Goal: Task Accomplishment & Management: Use online tool/utility

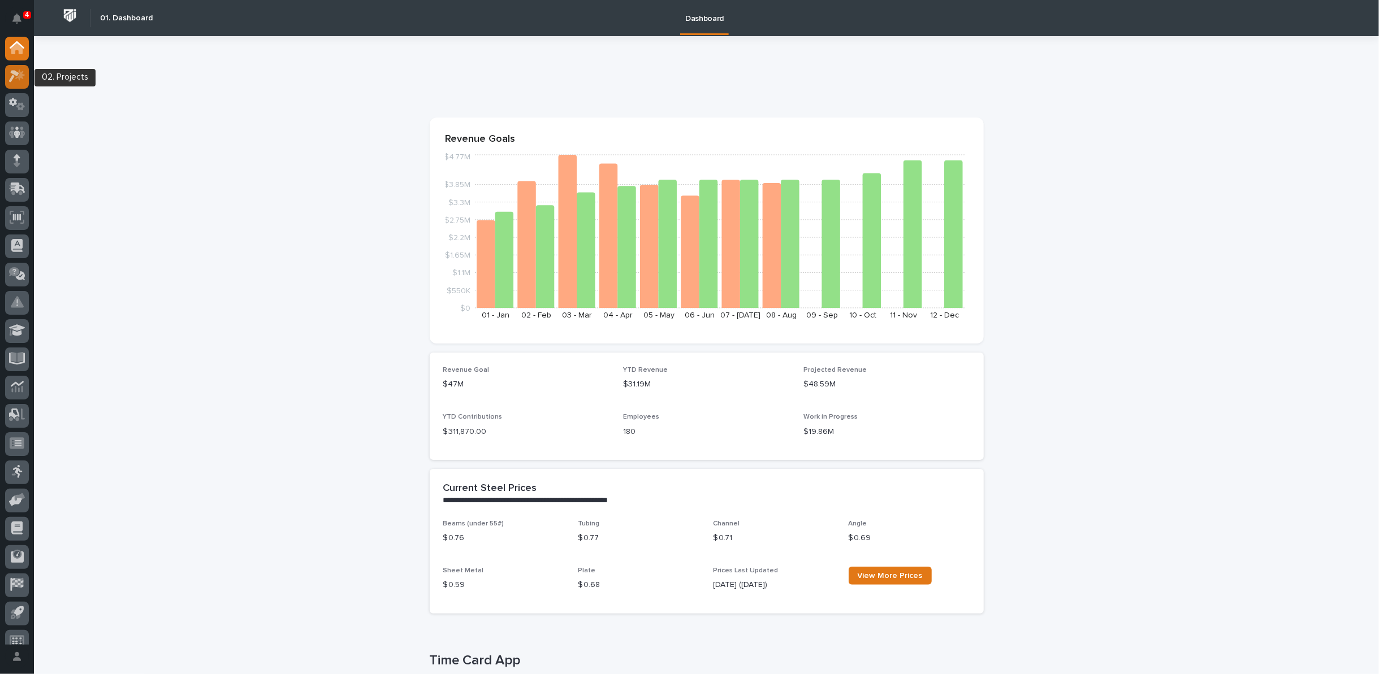
click at [20, 75] on icon at bounding box center [20, 75] width 10 height 11
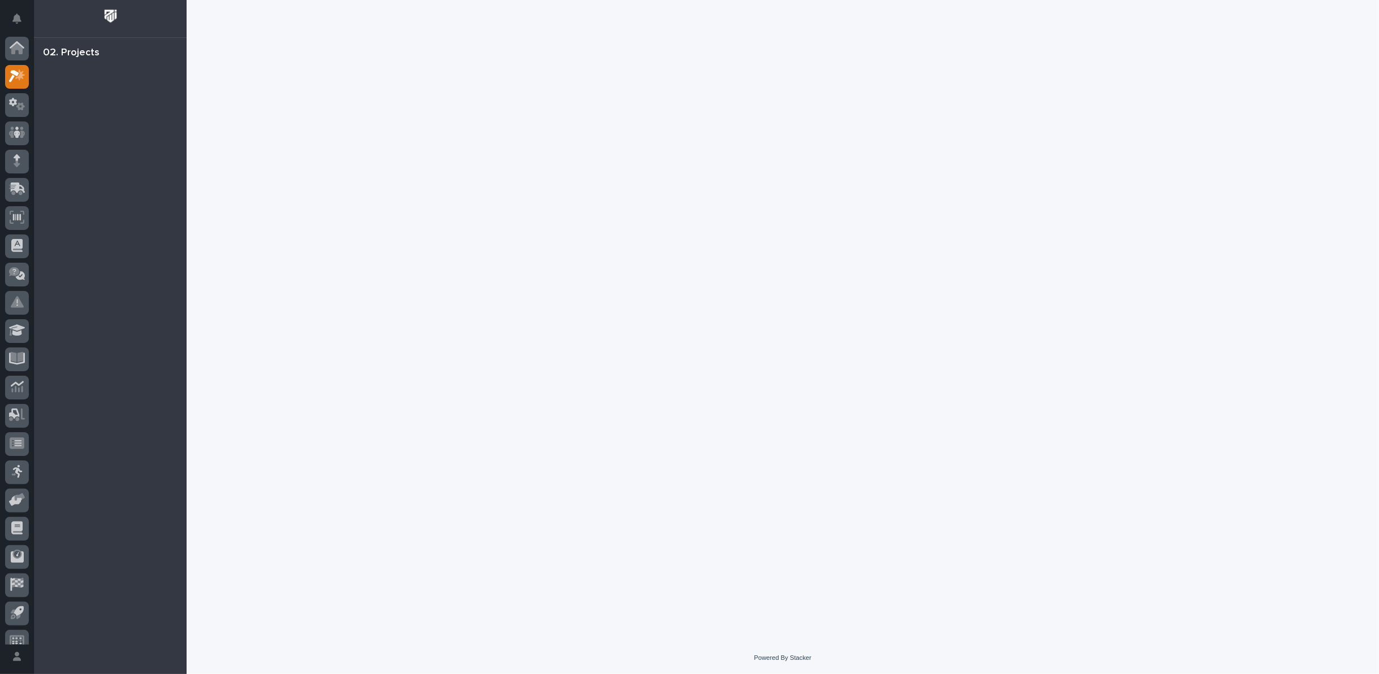
scroll to position [12, 0]
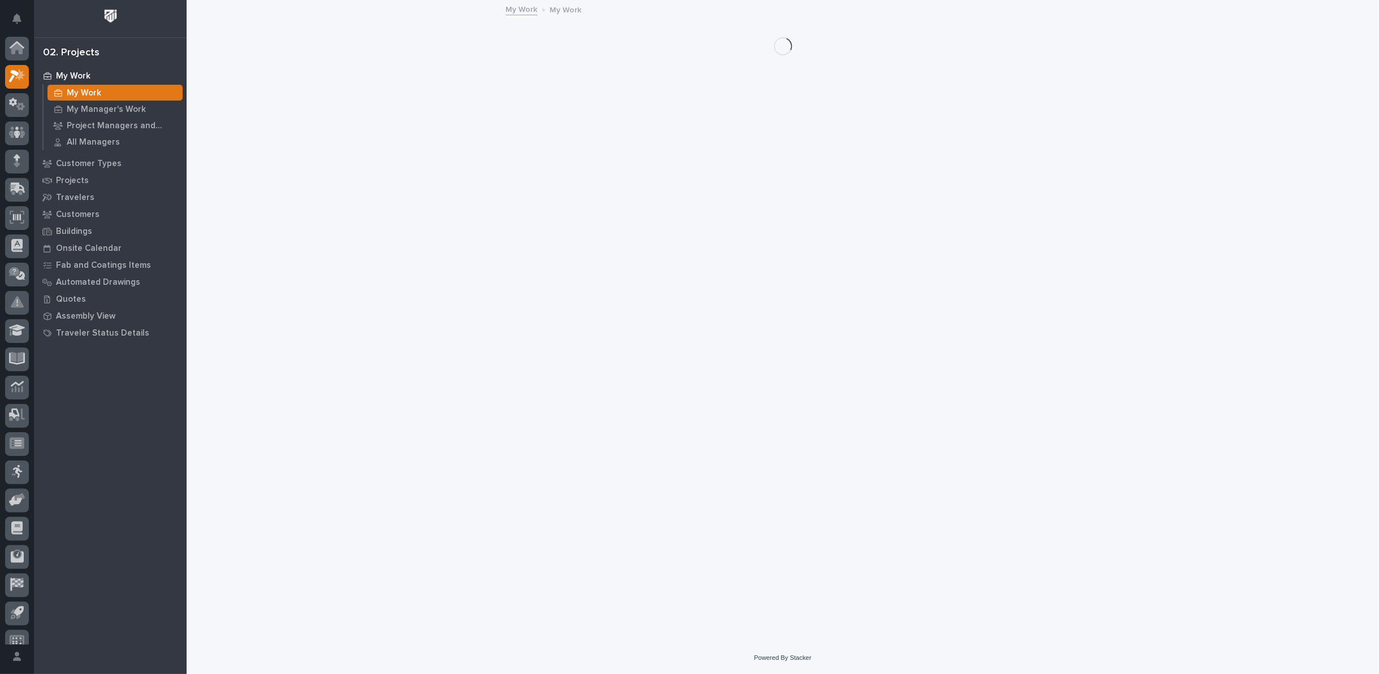
scroll to position [12, 0]
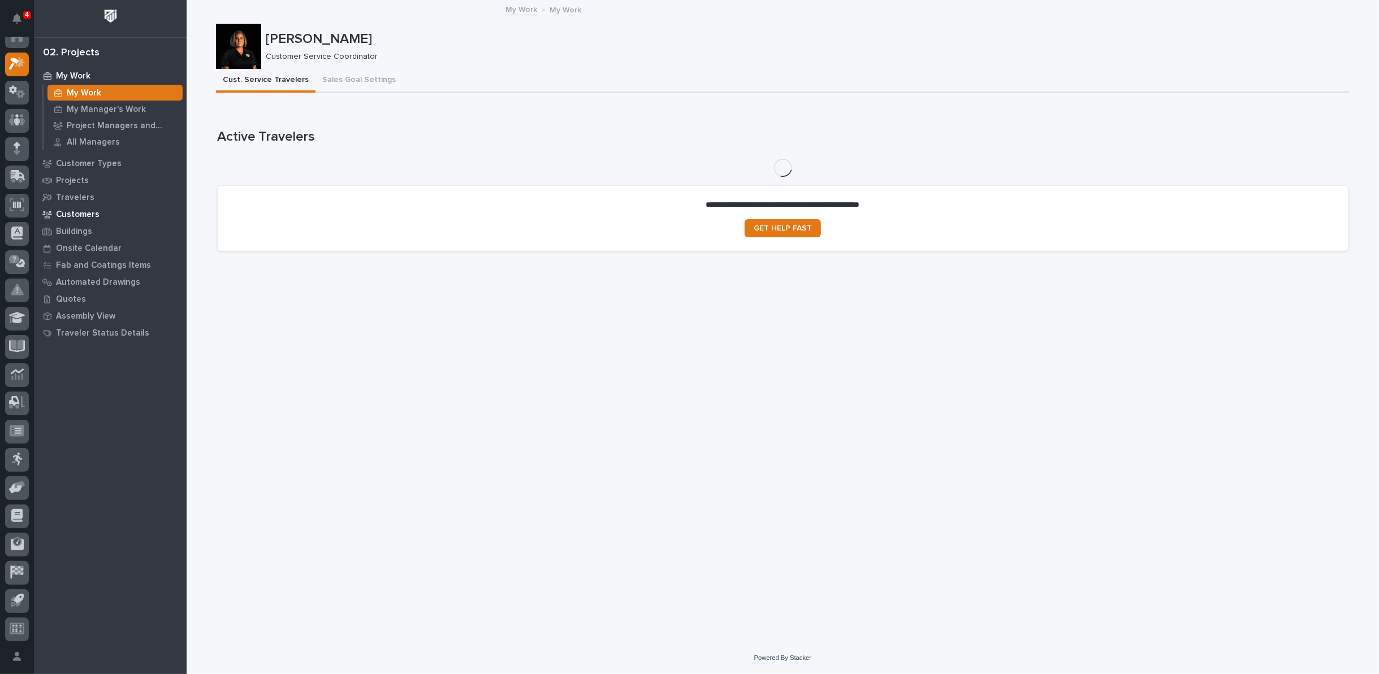
click at [71, 211] on p "Customers" at bounding box center [78, 215] width 44 height 10
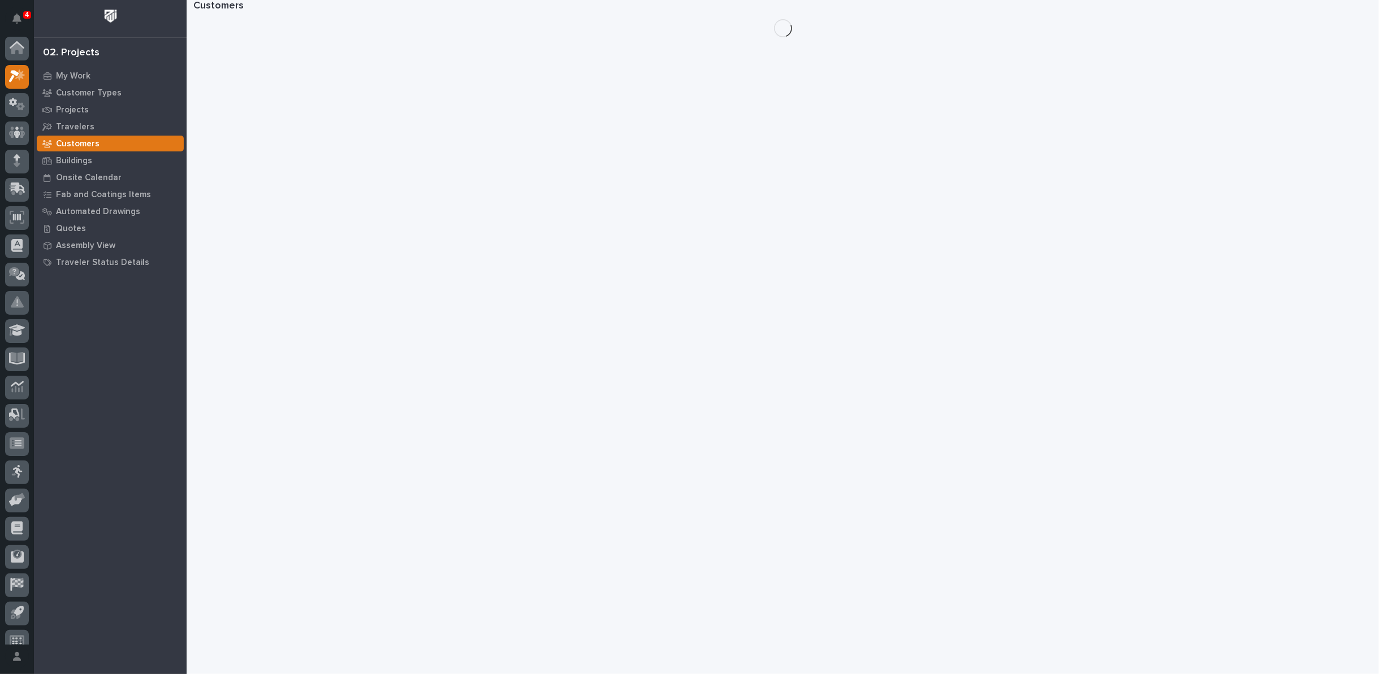
scroll to position [12, 0]
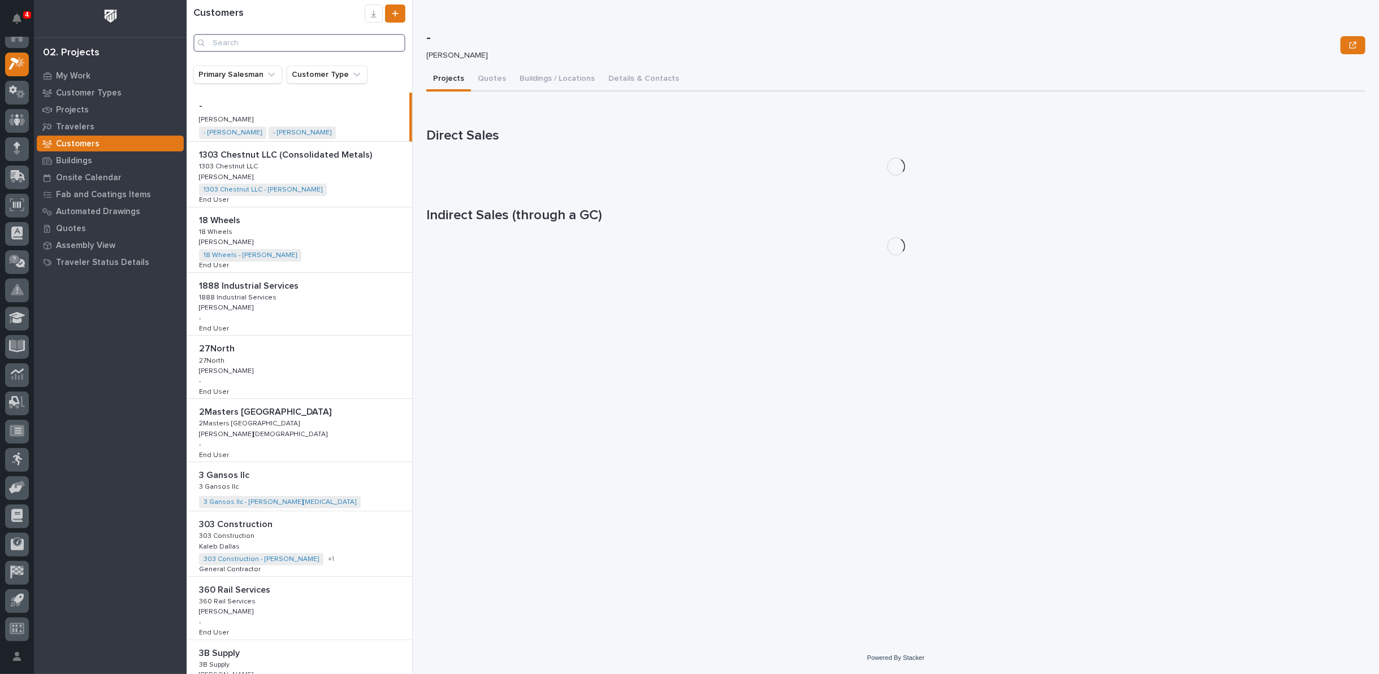
click at [261, 50] on input "Search" at bounding box center [299, 43] width 212 height 18
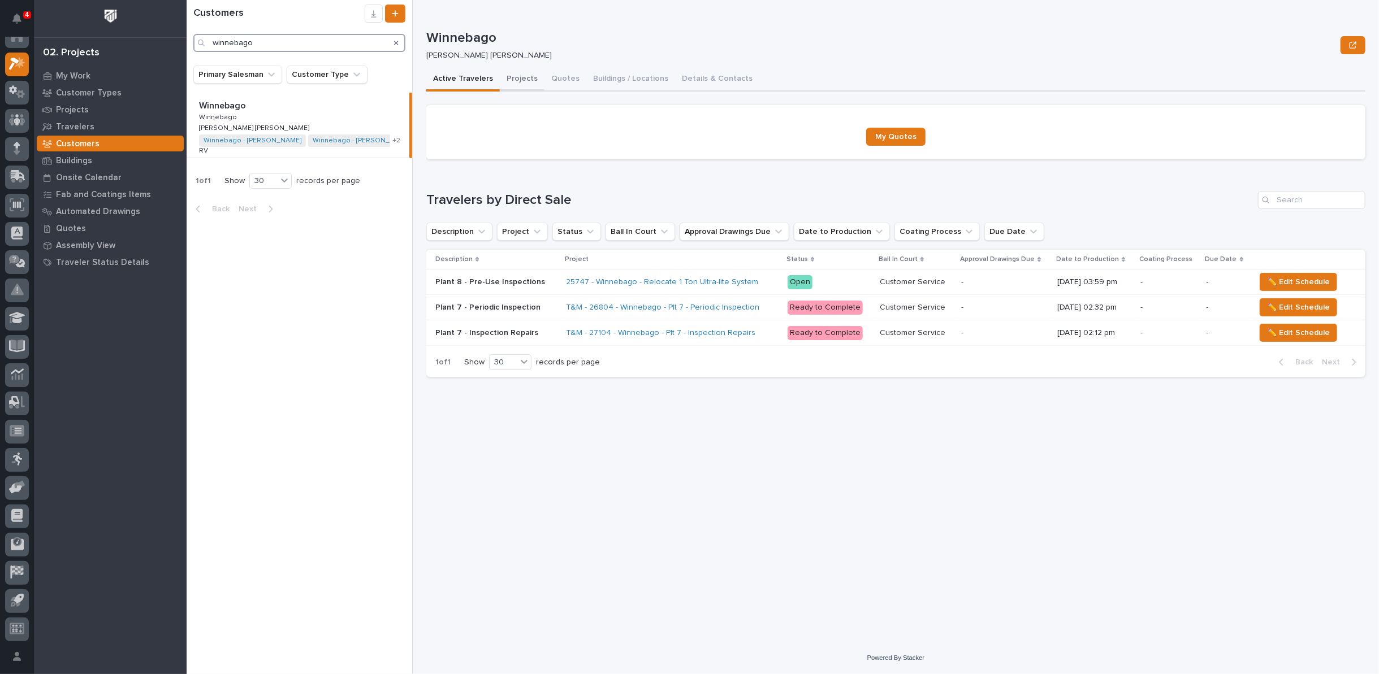
type input "winnebago"
click at [525, 77] on button "Projects" at bounding box center [522, 80] width 45 height 24
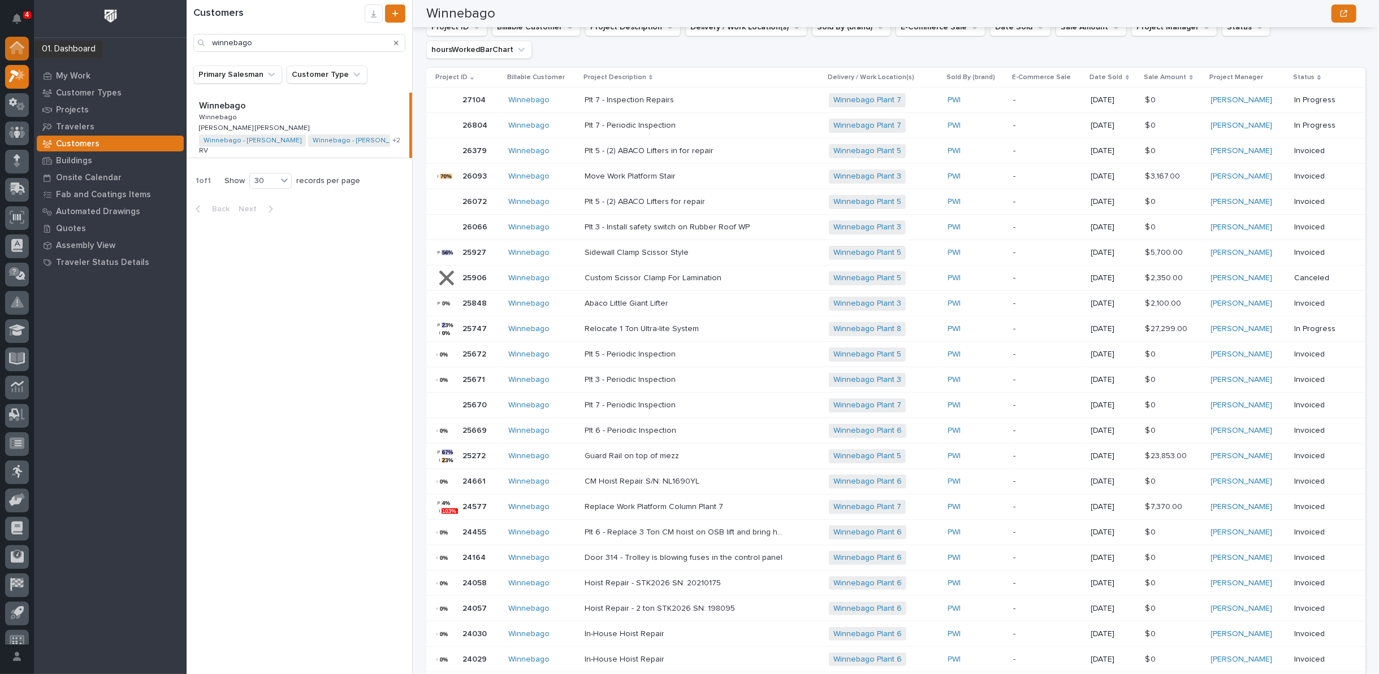
click at [14, 50] on icon at bounding box center [16, 49] width 11 height 11
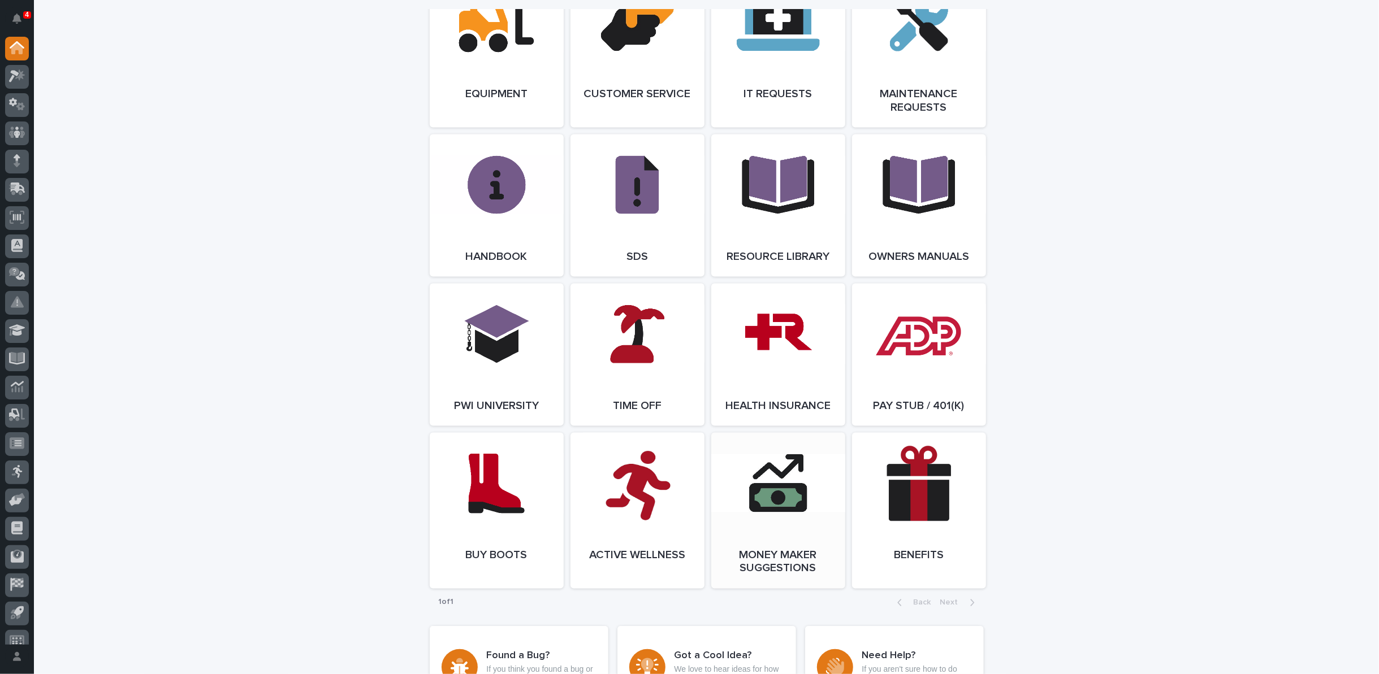
scroll to position [1319, 0]
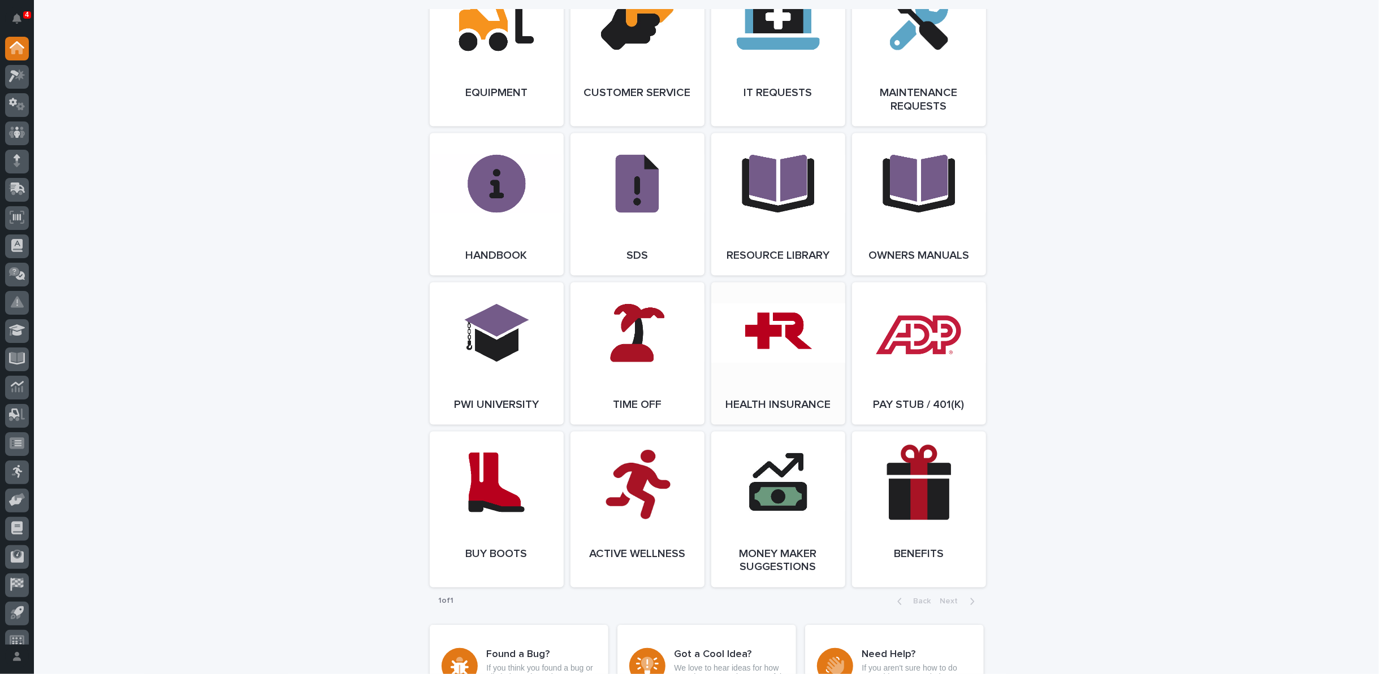
click at [754, 356] on link "Open Link" at bounding box center [778, 354] width 134 height 142
click at [18, 79] on icon at bounding box center [17, 76] width 16 height 13
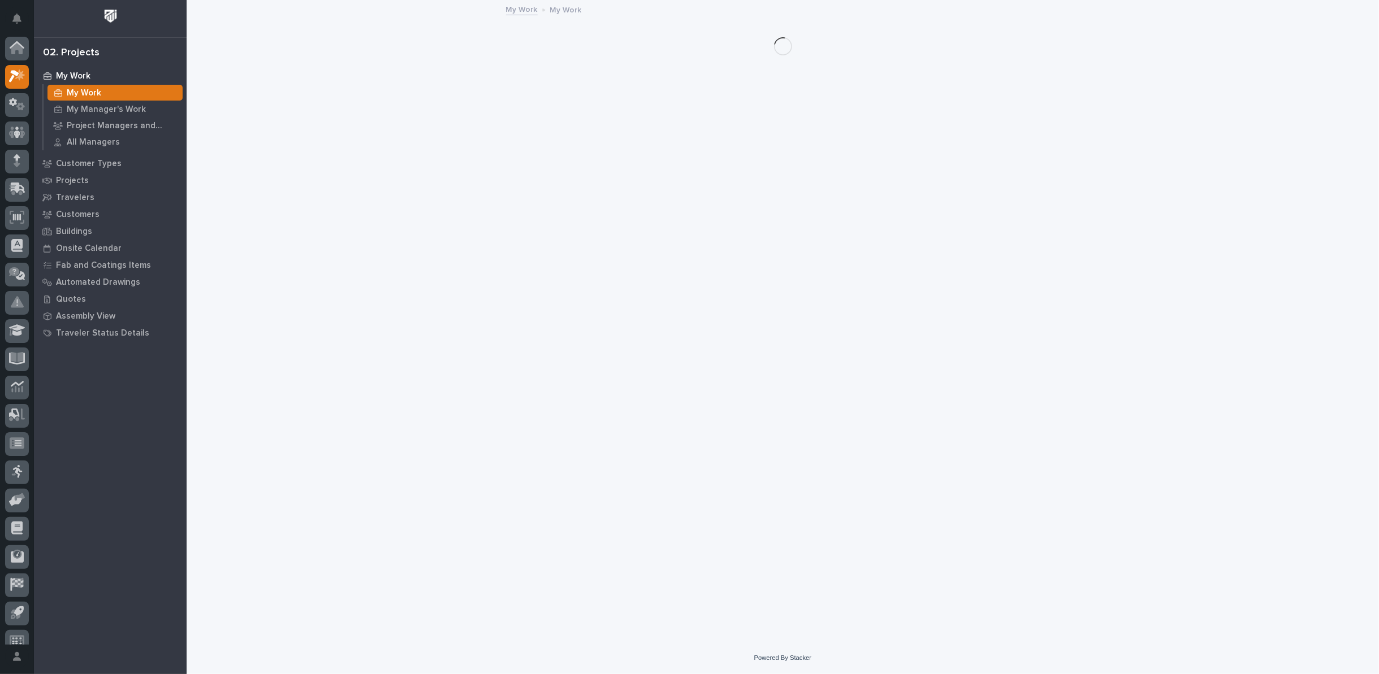
scroll to position [12, 0]
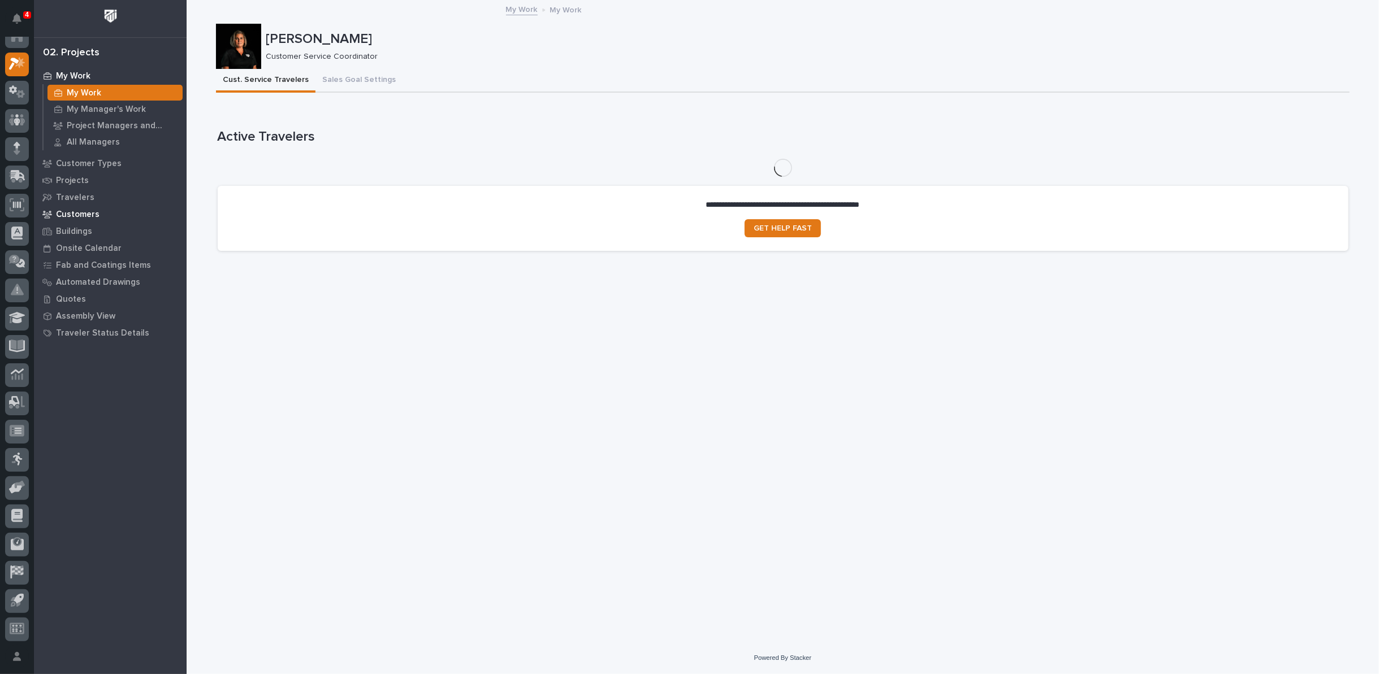
click at [85, 215] on p "Customers" at bounding box center [78, 215] width 44 height 10
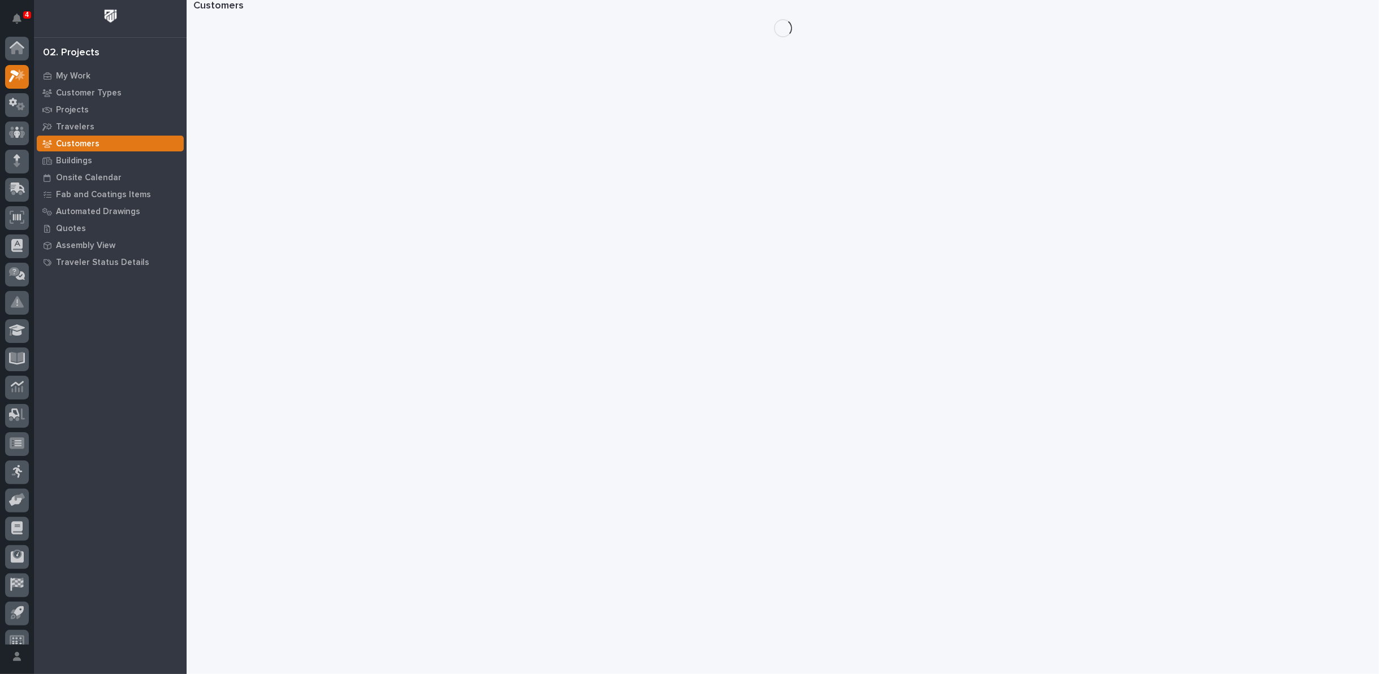
scroll to position [12, 0]
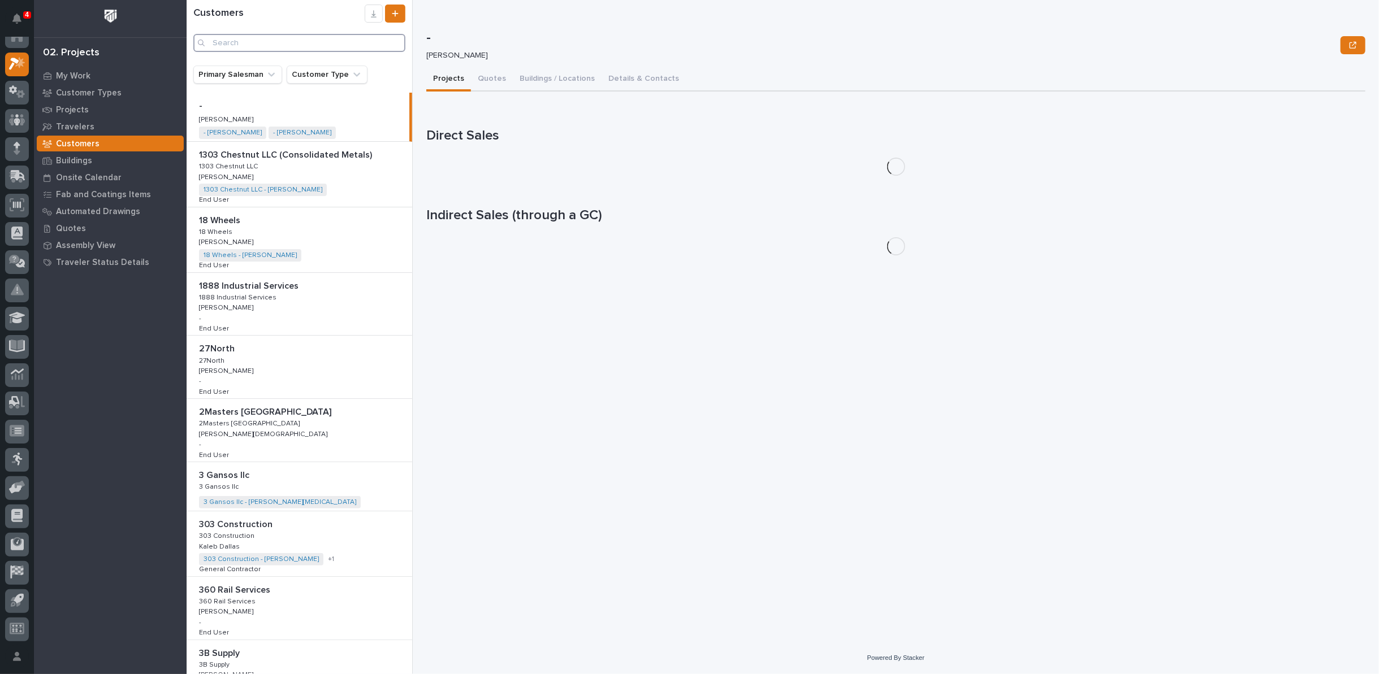
click at [307, 38] on input "Search" at bounding box center [299, 43] width 212 height 18
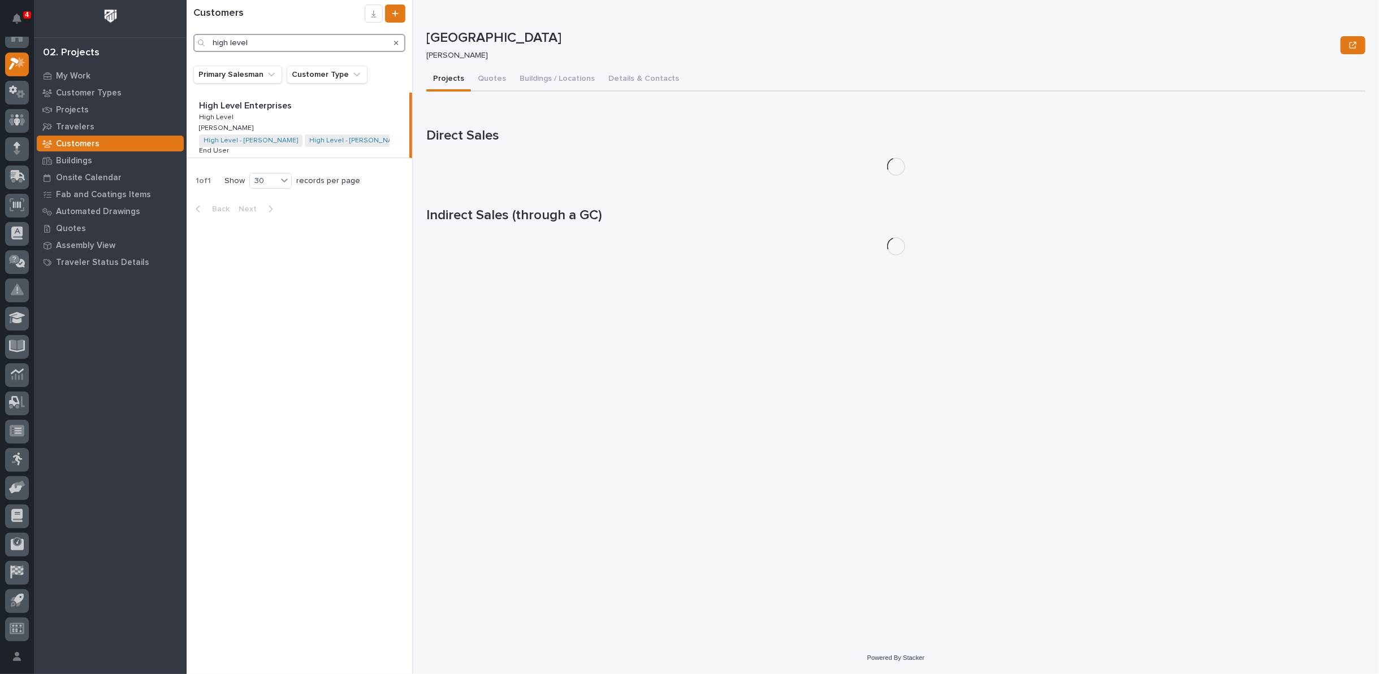
type input "high level"
click at [276, 118] on div "High Level Enterprises High Level Enterprises High Level High Level Josh Casper…" at bounding box center [298, 125] width 223 height 65
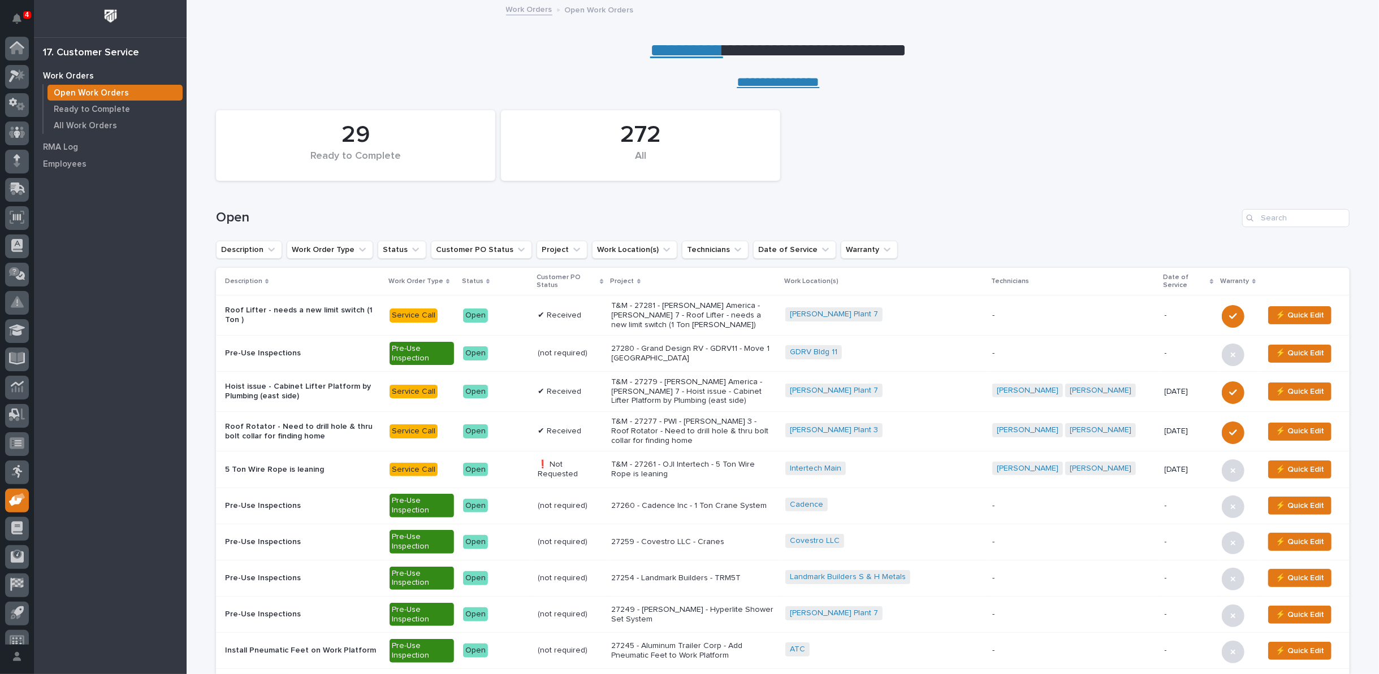
scroll to position [12, 0]
click at [1302, 214] on input "Search" at bounding box center [1295, 218] width 107 height 18
type input "26804"
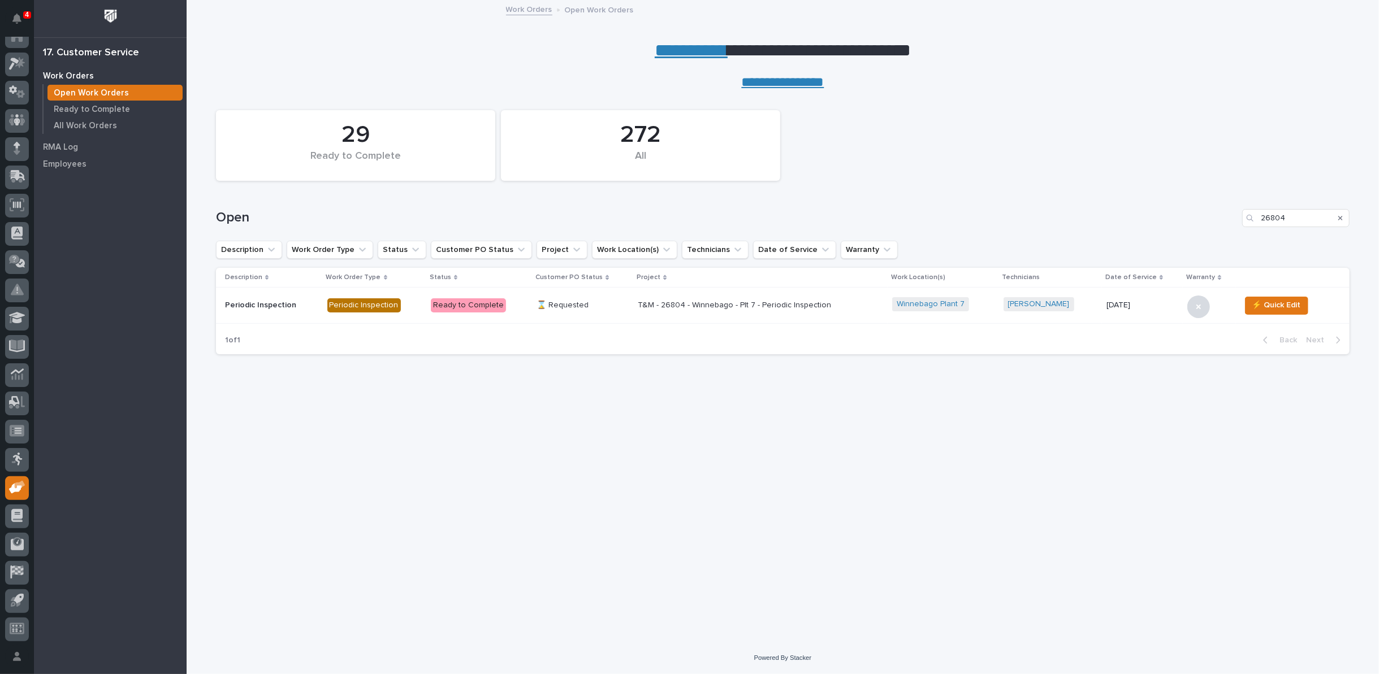
click at [746, 303] on p "T&M - 26804 - Winnebago - Plt 7 - Periodic Inspection" at bounding box center [737, 306] width 198 height 10
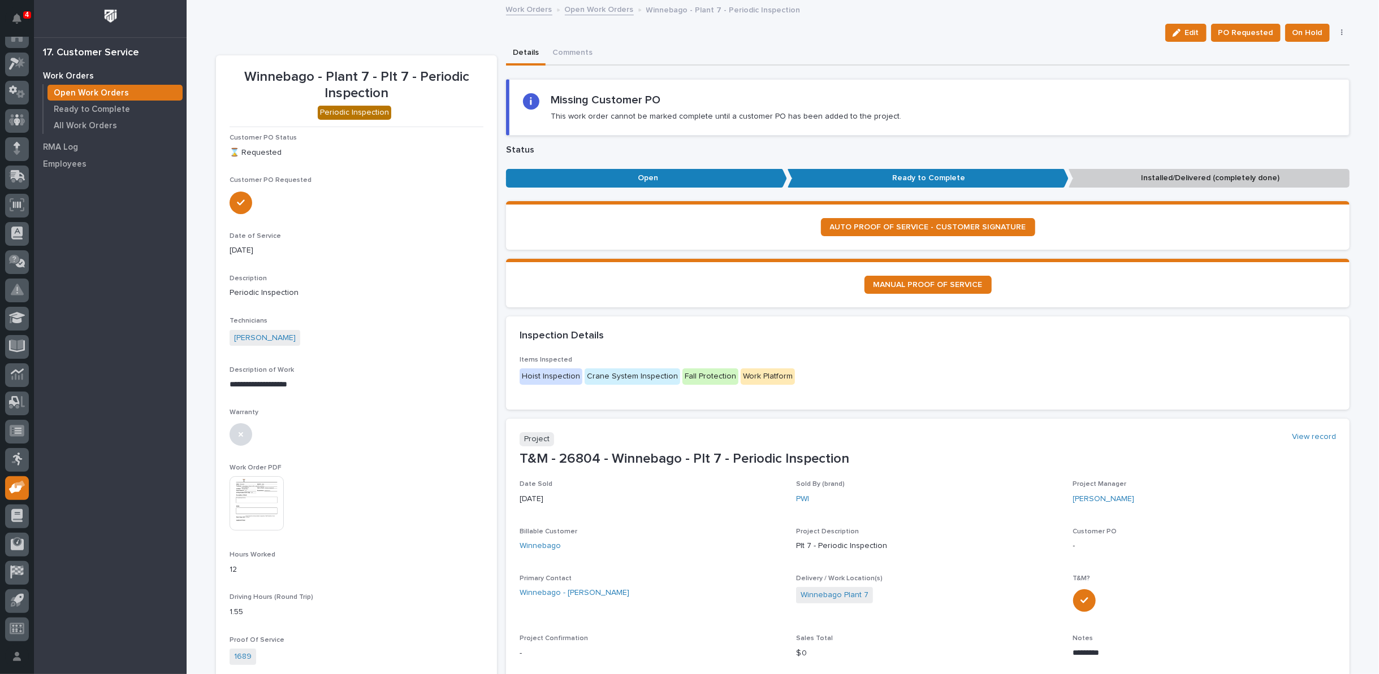
click at [577, 6] on link "Open Work Orders" at bounding box center [599, 8] width 69 height 13
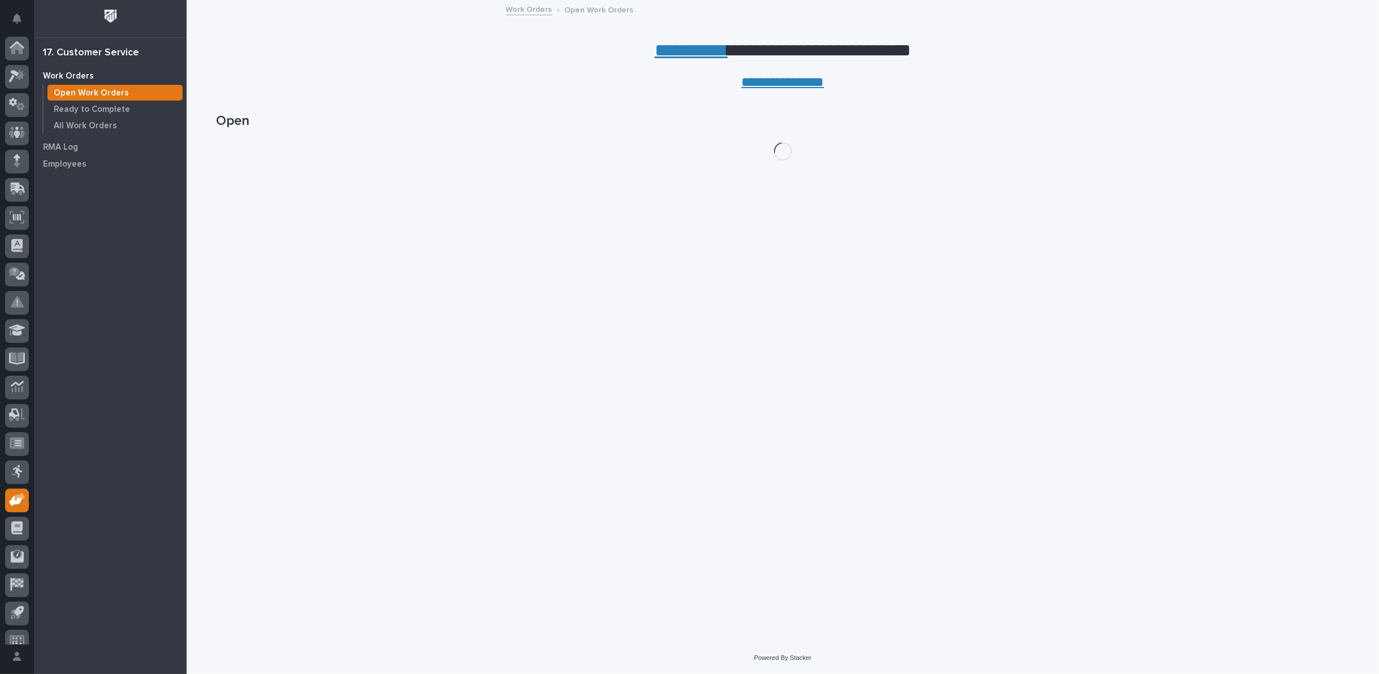
scroll to position [12, 0]
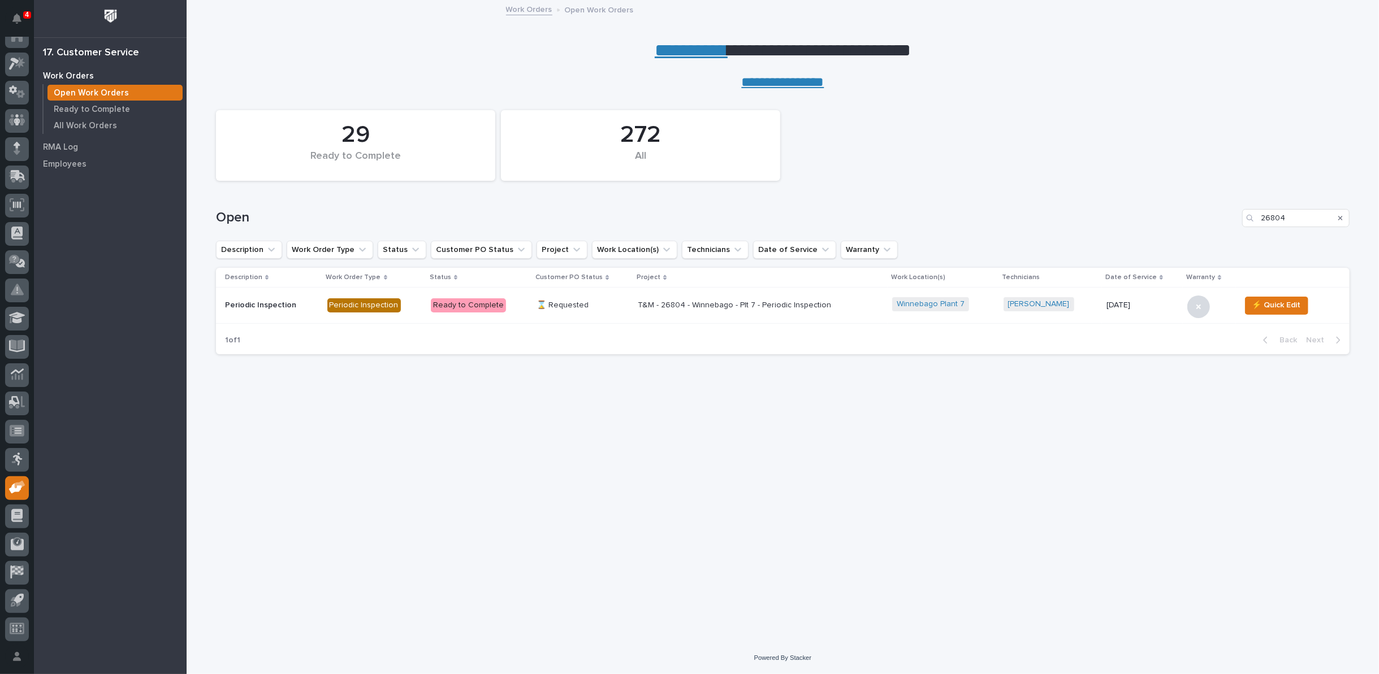
click at [1337, 217] on div "Search" at bounding box center [1340, 218] width 18 height 18
drag, startPoint x: 1297, startPoint y: 214, endPoint x: 969, endPoint y: 227, distance: 328.7
click at [1129, 224] on div "Open 26804" at bounding box center [782, 218] width 1133 height 18
type input "27279"
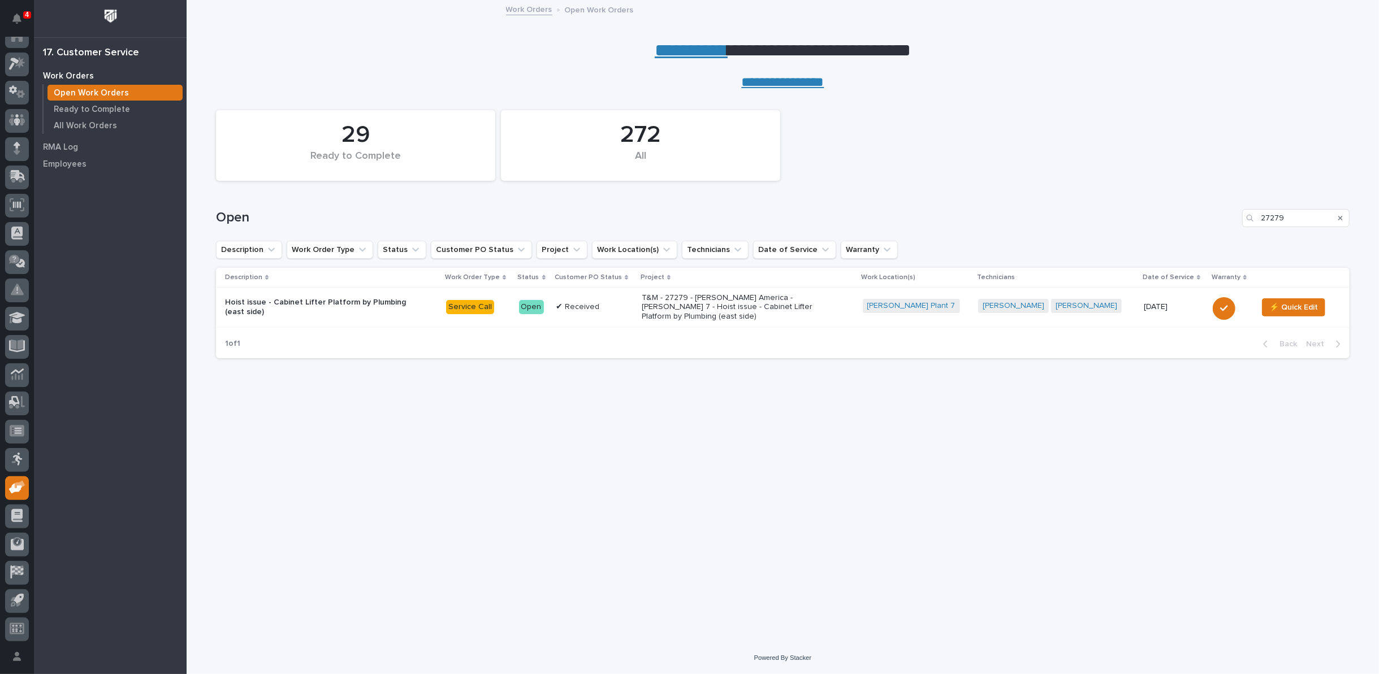
click at [734, 308] on p "T&M - 27279 - [PERSON_NAME] America - [PERSON_NAME] 7 - Hoist issue - Cabinet L…" at bounding box center [741, 307] width 198 height 28
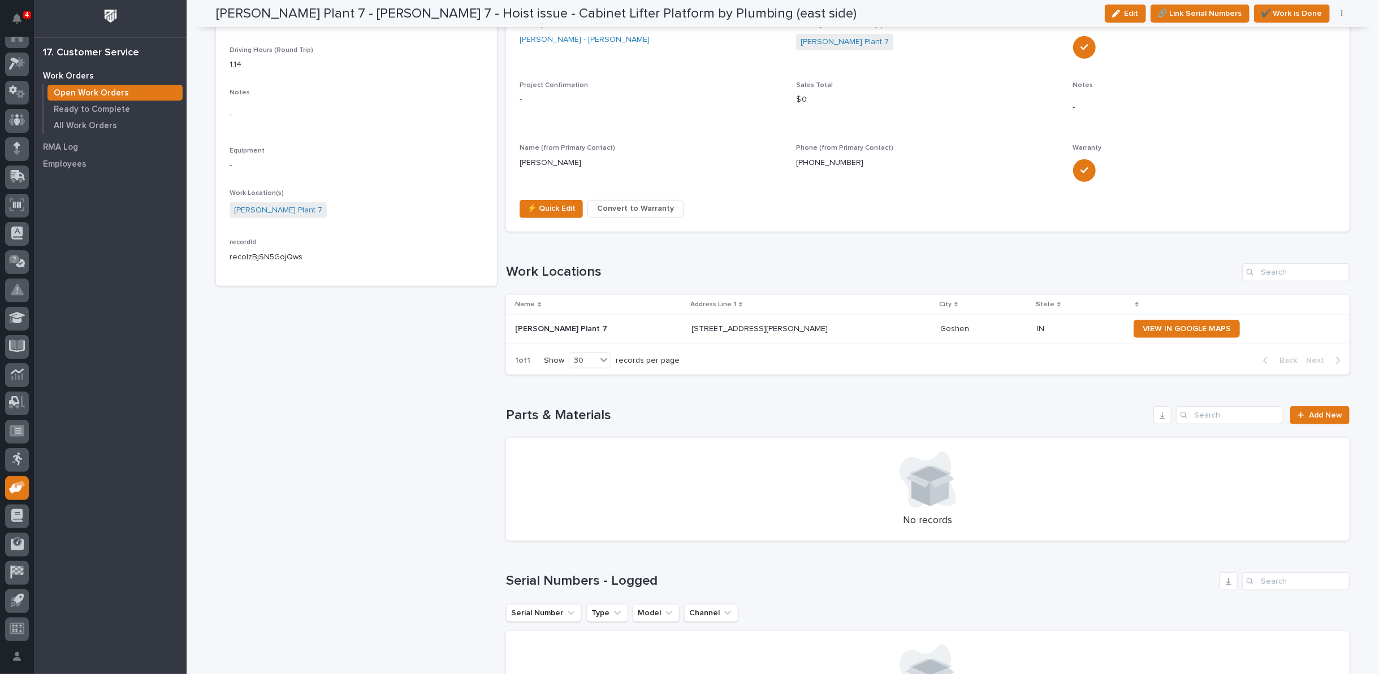
scroll to position [565, 0]
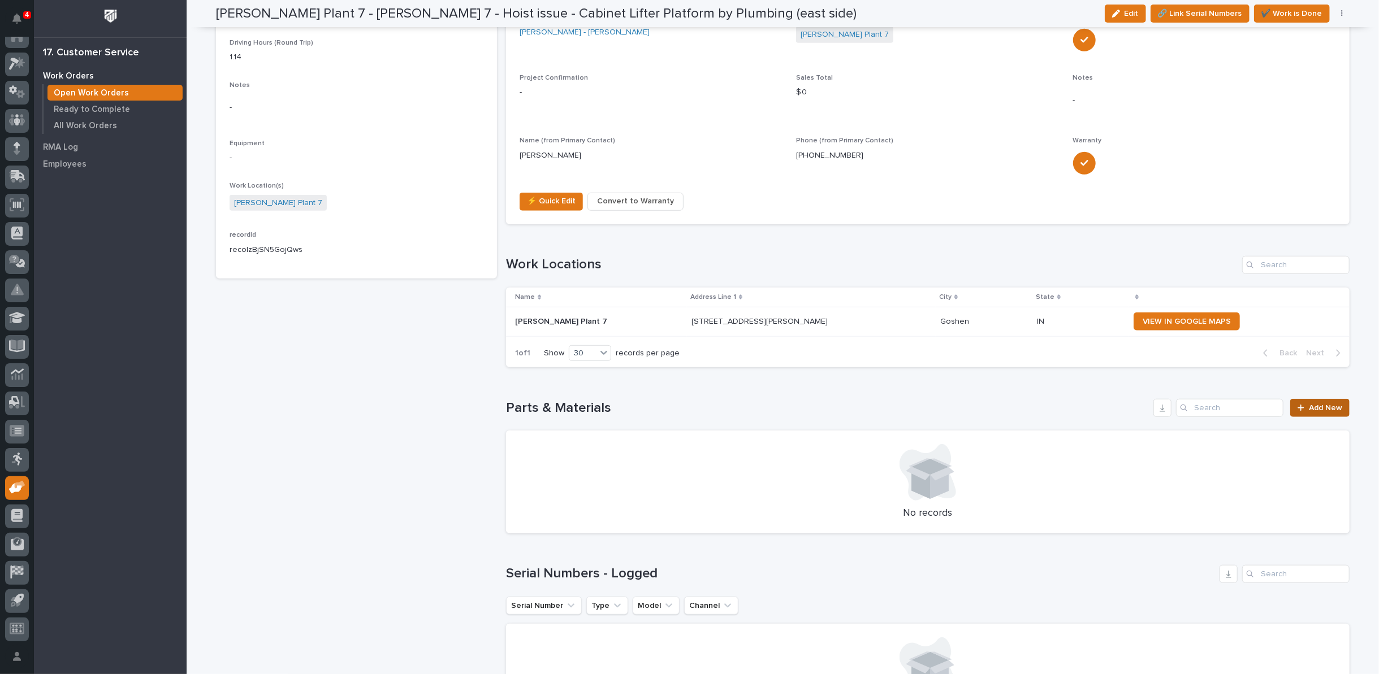
click at [1311, 404] on span "Add New" at bounding box center [1325, 408] width 33 height 8
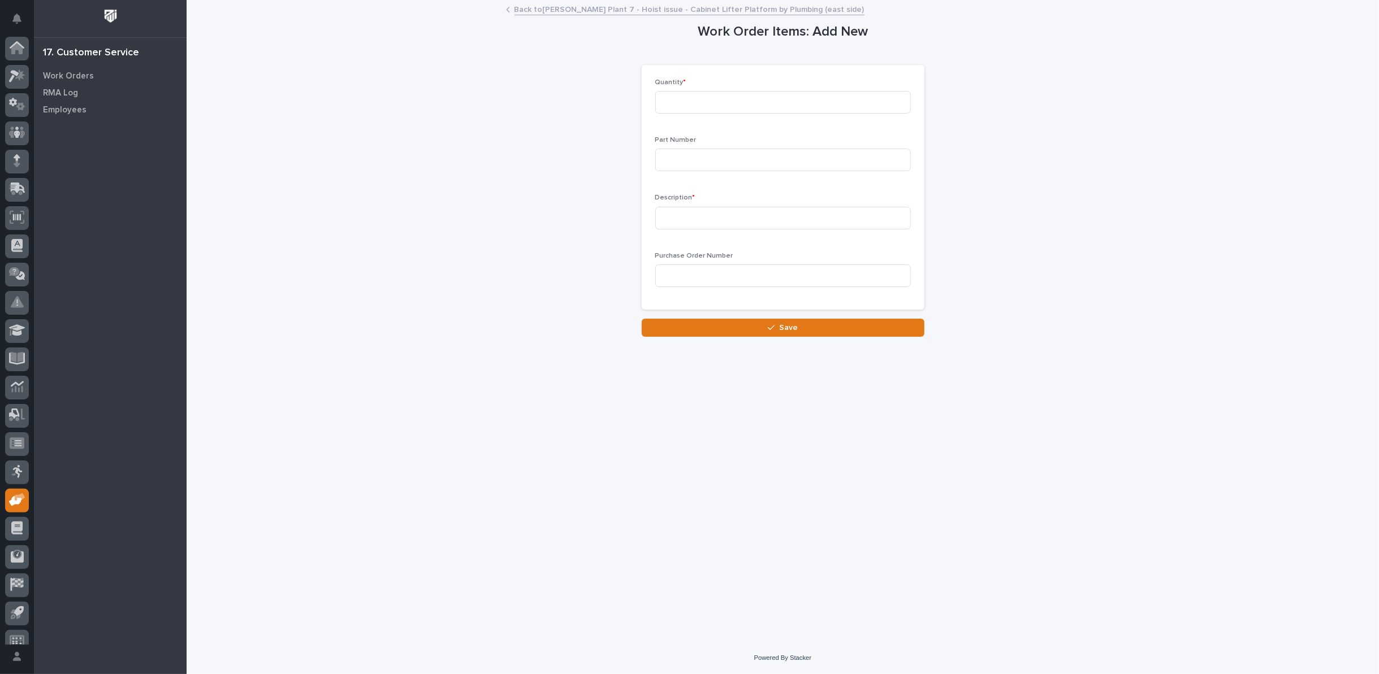
scroll to position [12, 0]
click at [689, 96] on input at bounding box center [783, 102] width 256 height 23
type input "1"
click at [673, 157] on input at bounding box center [783, 160] width 256 height 23
paste input "600-60031"
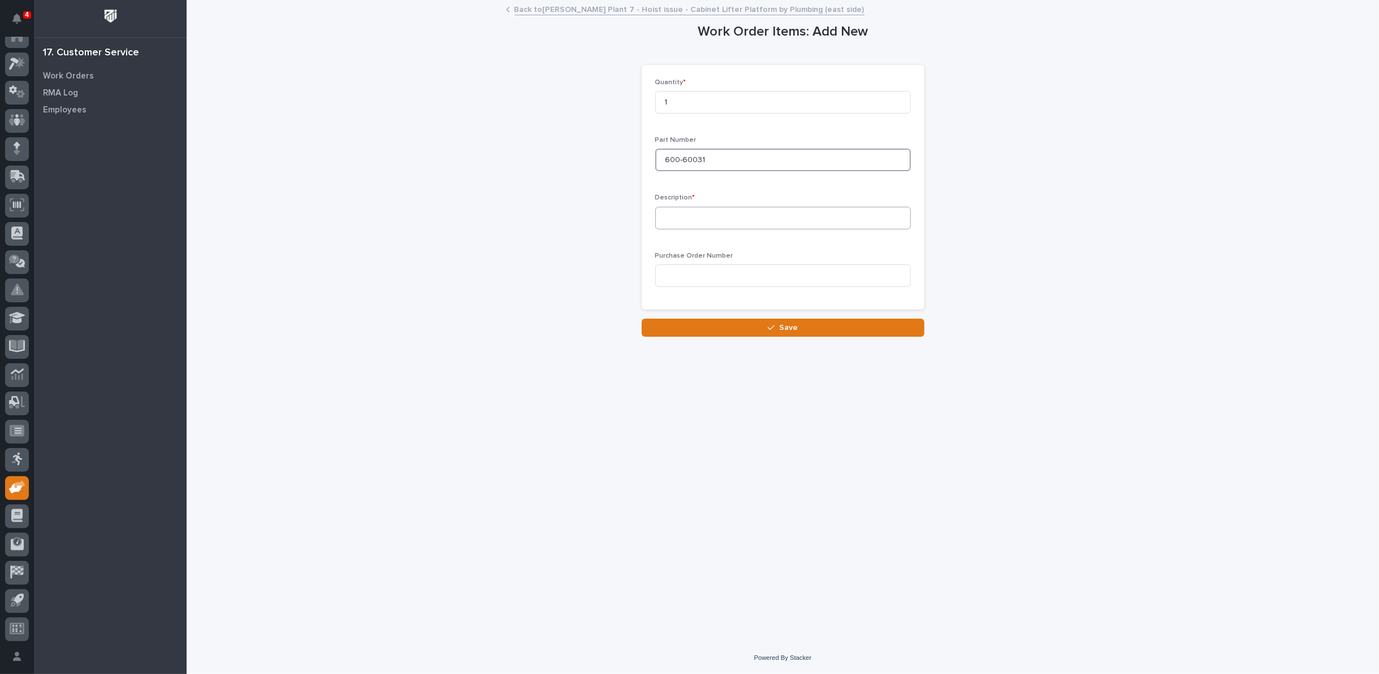
type input "600-60031"
click at [673, 220] on input at bounding box center [783, 218] width 256 height 23
type input "Limit Switch"
click at [780, 320] on button "Save" at bounding box center [783, 328] width 283 height 18
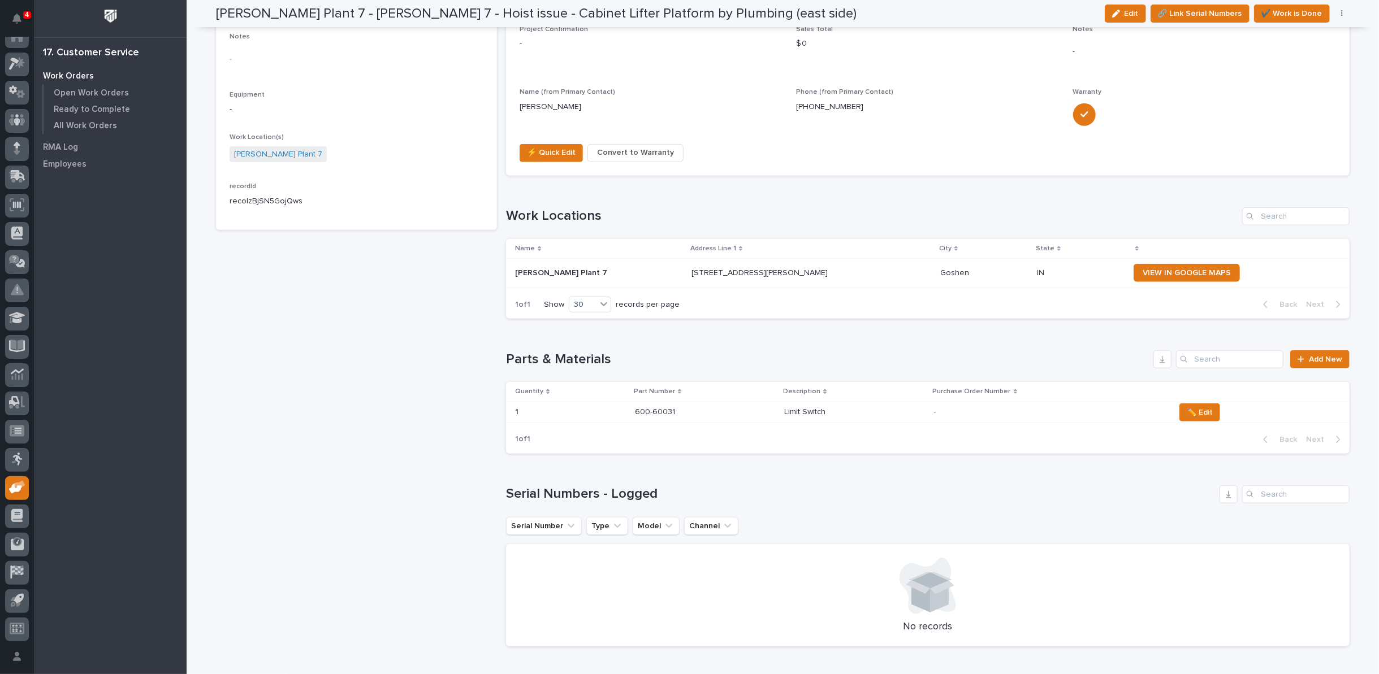
scroll to position [550, 0]
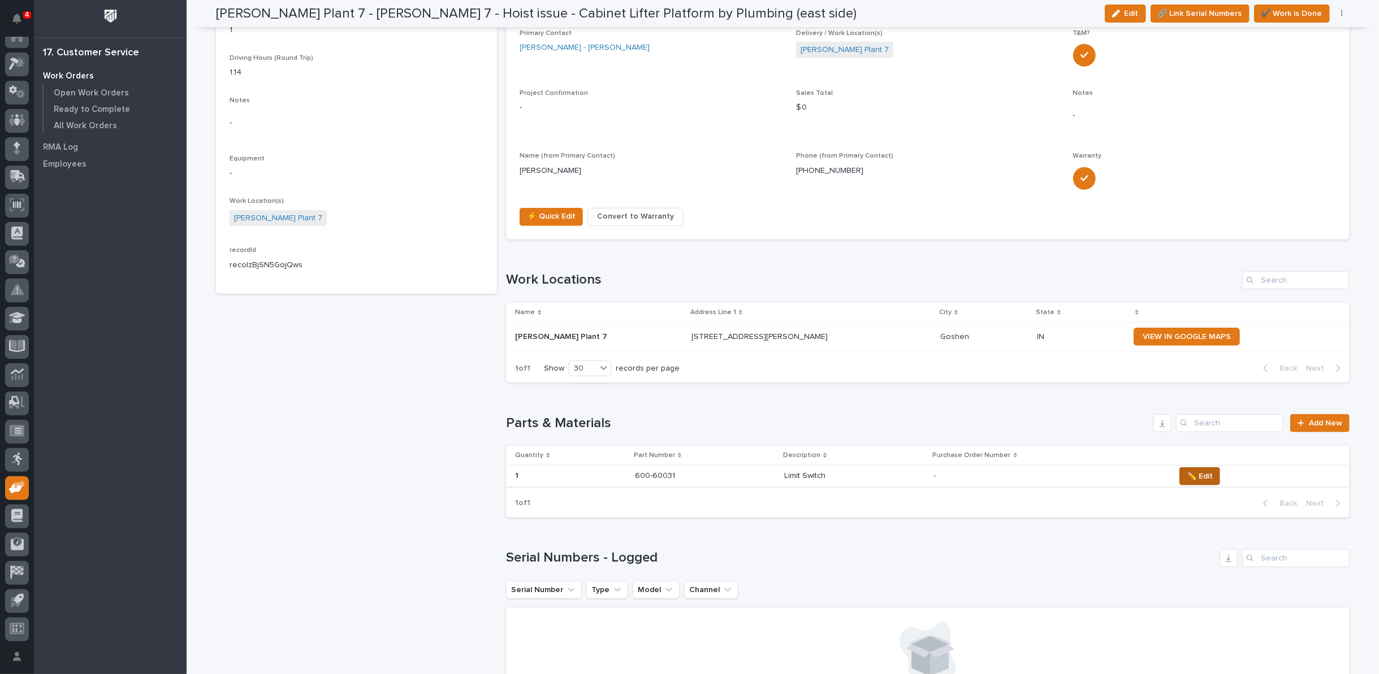
click at [1193, 470] on span "✏️ Edit" at bounding box center [1200, 477] width 26 height 14
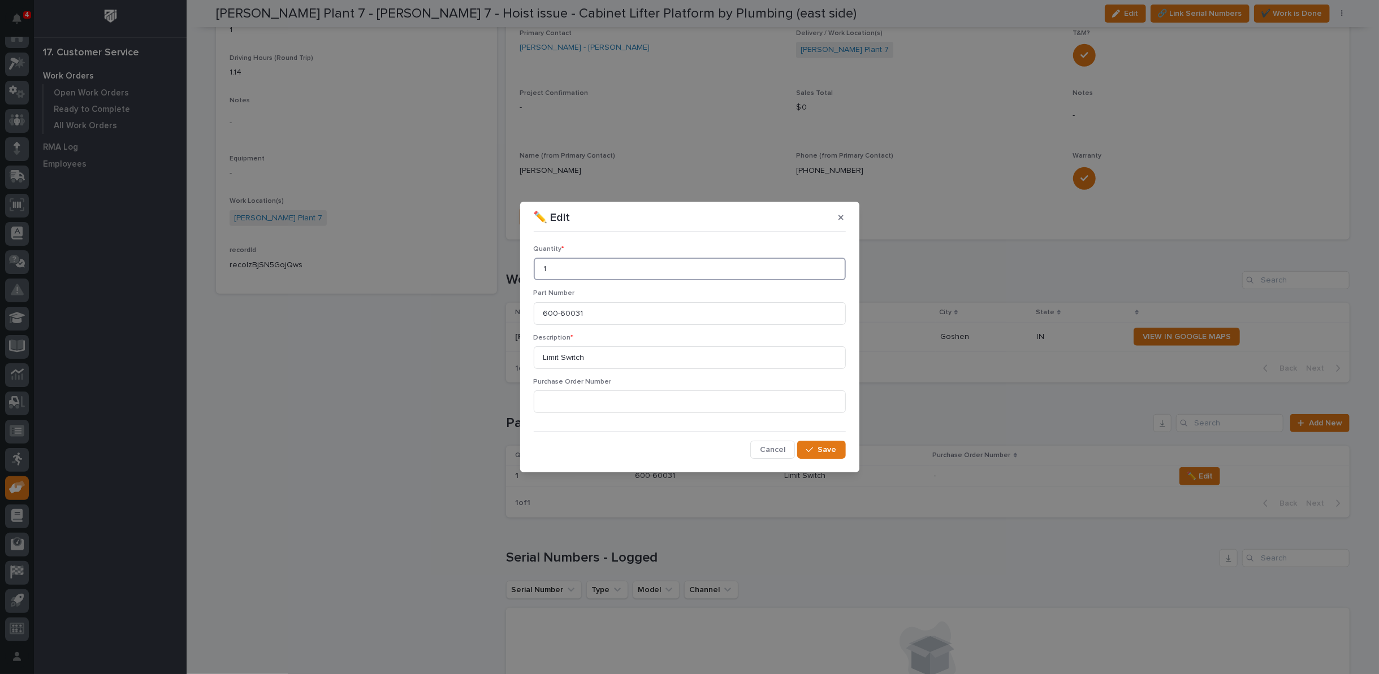
drag, startPoint x: 568, startPoint y: 270, endPoint x: 428, endPoint y: 288, distance: 140.3
click at [428, 288] on div "✏️ Edit Quantity * 1 Part Number 600-60031 Description * Limit Switch Purchase …" at bounding box center [689, 337] width 1379 height 674
drag, startPoint x: 605, startPoint y: 311, endPoint x: 465, endPoint y: 325, distance: 140.3
click at [466, 329] on div "✏️ Edit Quantity * Part Number 600-60031 Description * Limit Switch Purchase Or…" at bounding box center [689, 337] width 1379 height 674
drag, startPoint x: 643, startPoint y: 361, endPoint x: 486, endPoint y: 371, distance: 158.0
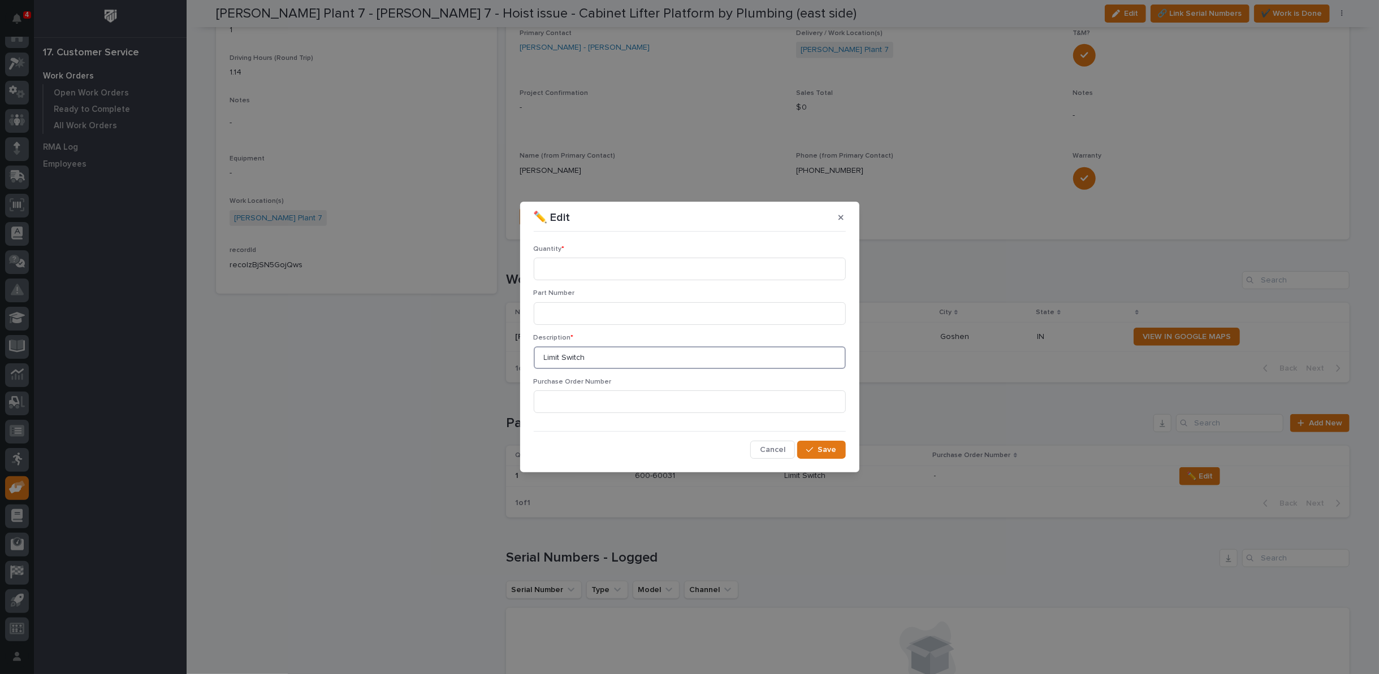
click at [486, 371] on div "✏️ Edit Quantity * Part Number Description * Limit Switch Purchase Order Number…" at bounding box center [689, 337] width 1379 height 674
click at [821, 451] on span "Save" at bounding box center [827, 450] width 19 height 10
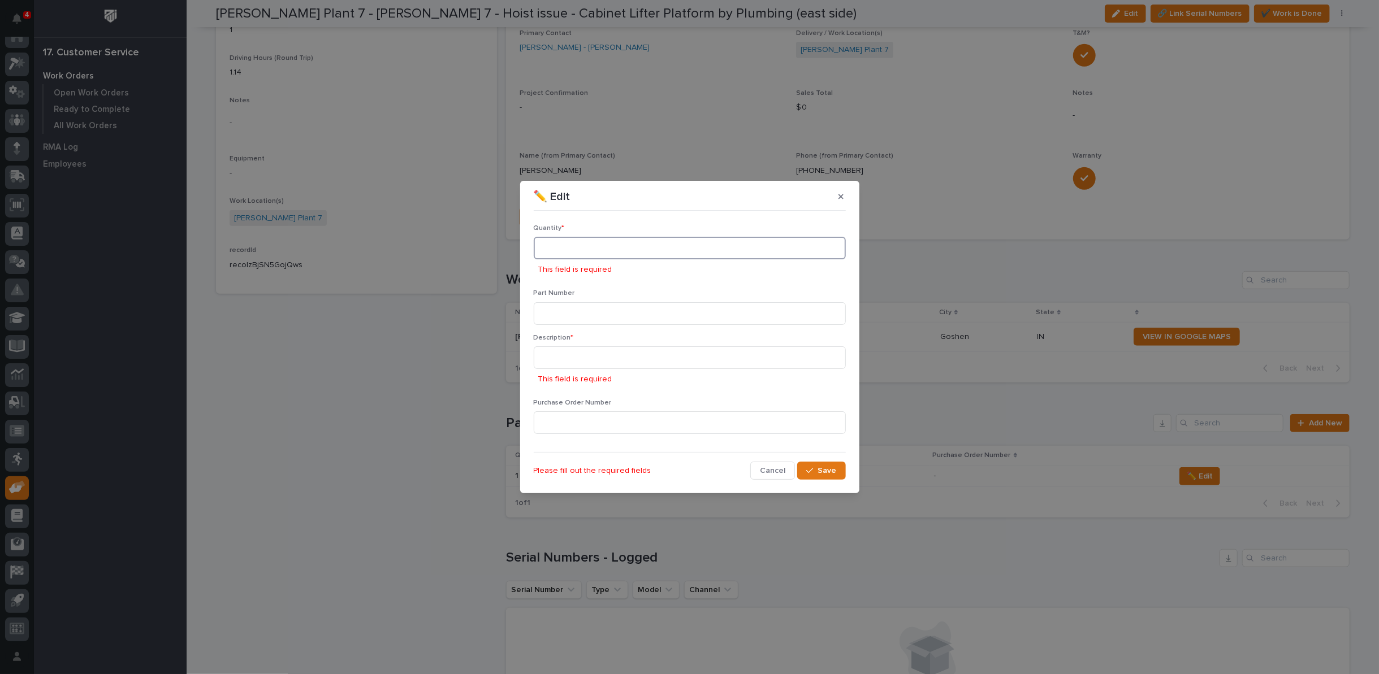
click at [566, 252] on input at bounding box center [690, 248] width 312 height 23
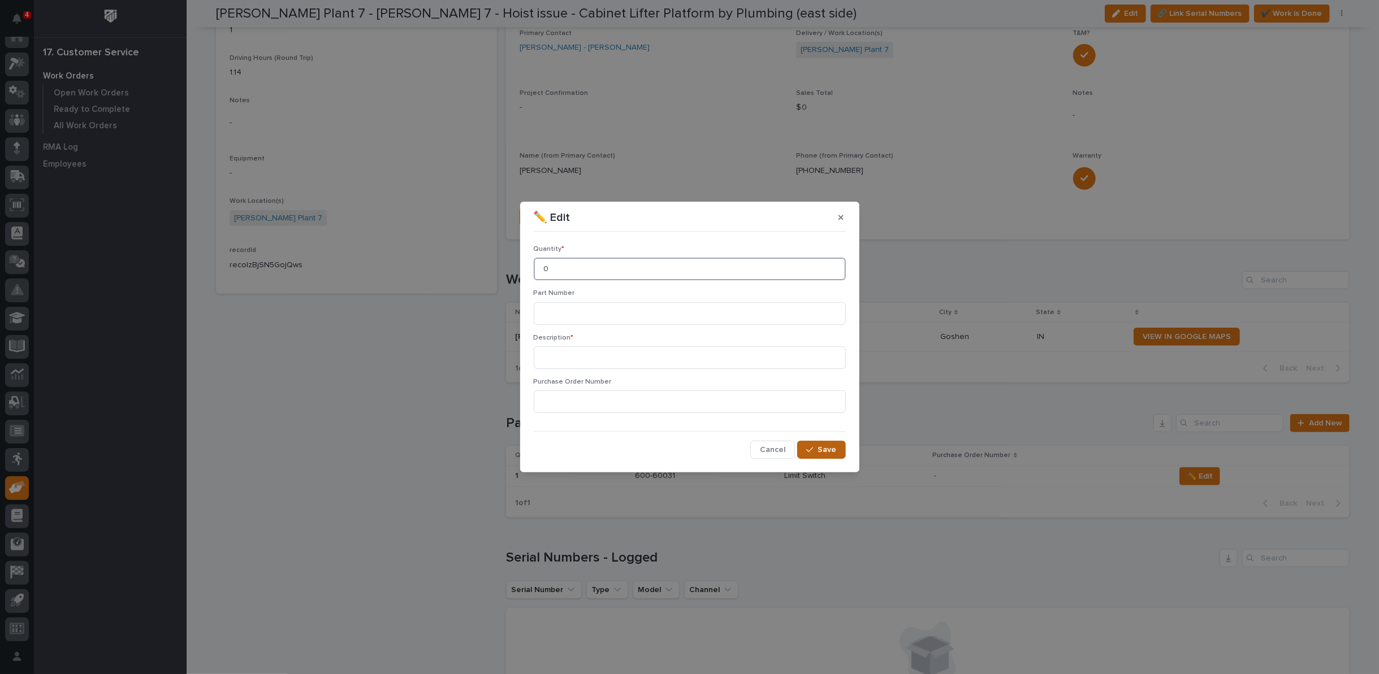
type input "0"
click at [817, 449] on div "button" at bounding box center [811, 450] width 11 height 8
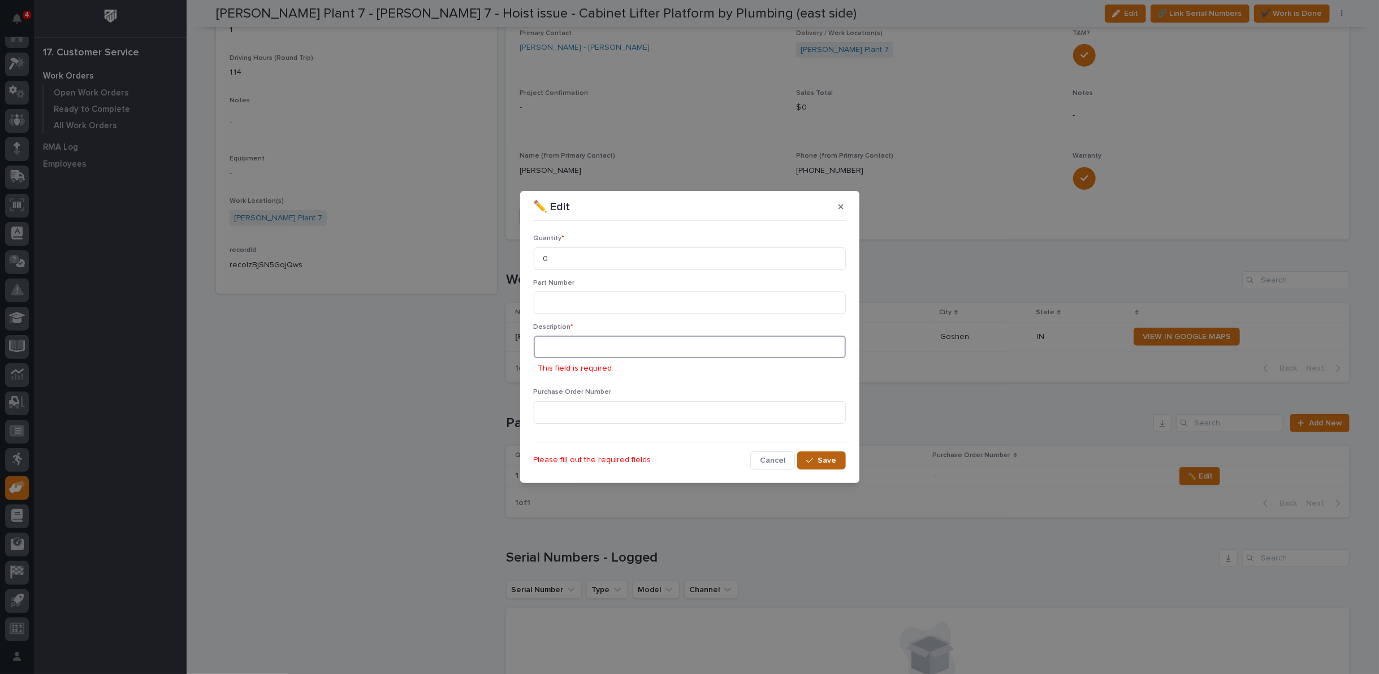
click at [571, 351] on input at bounding box center [690, 347] width 312 height 23
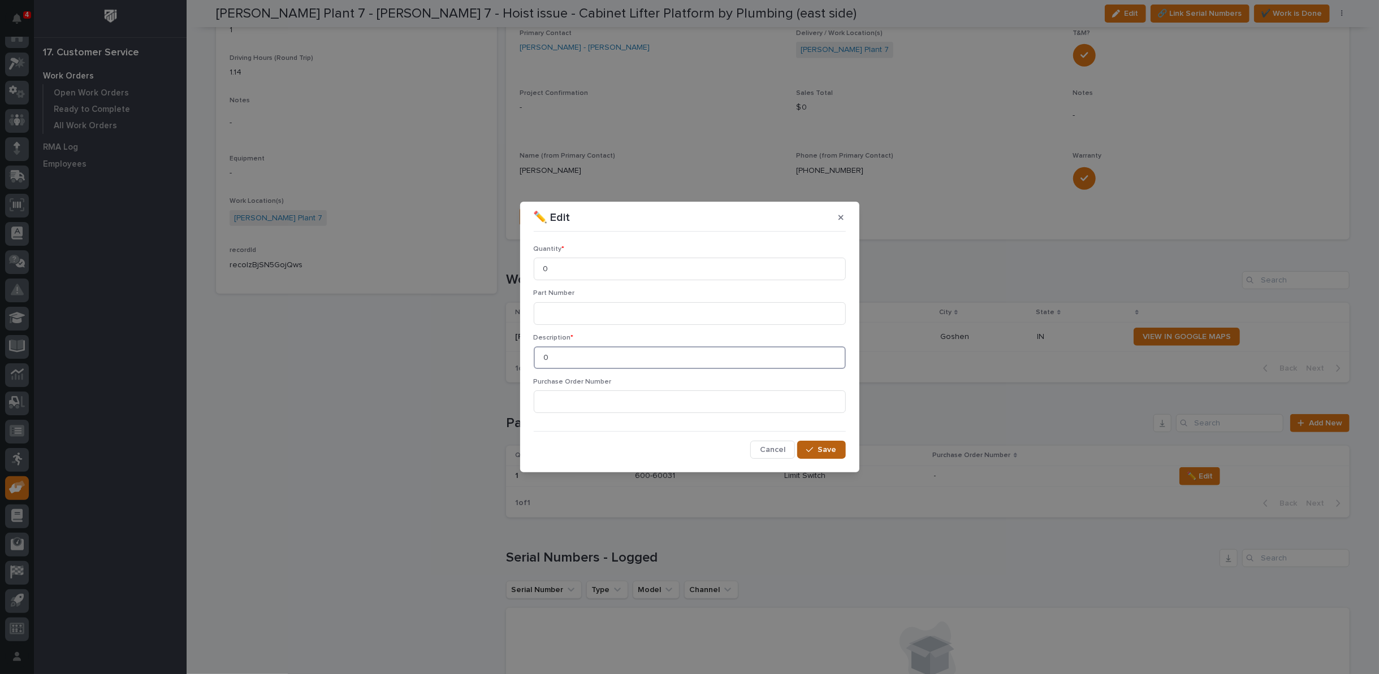
type input "0"
click at [829, 451] on span "Save" at bounding box center [827, 450] width 19 height 10
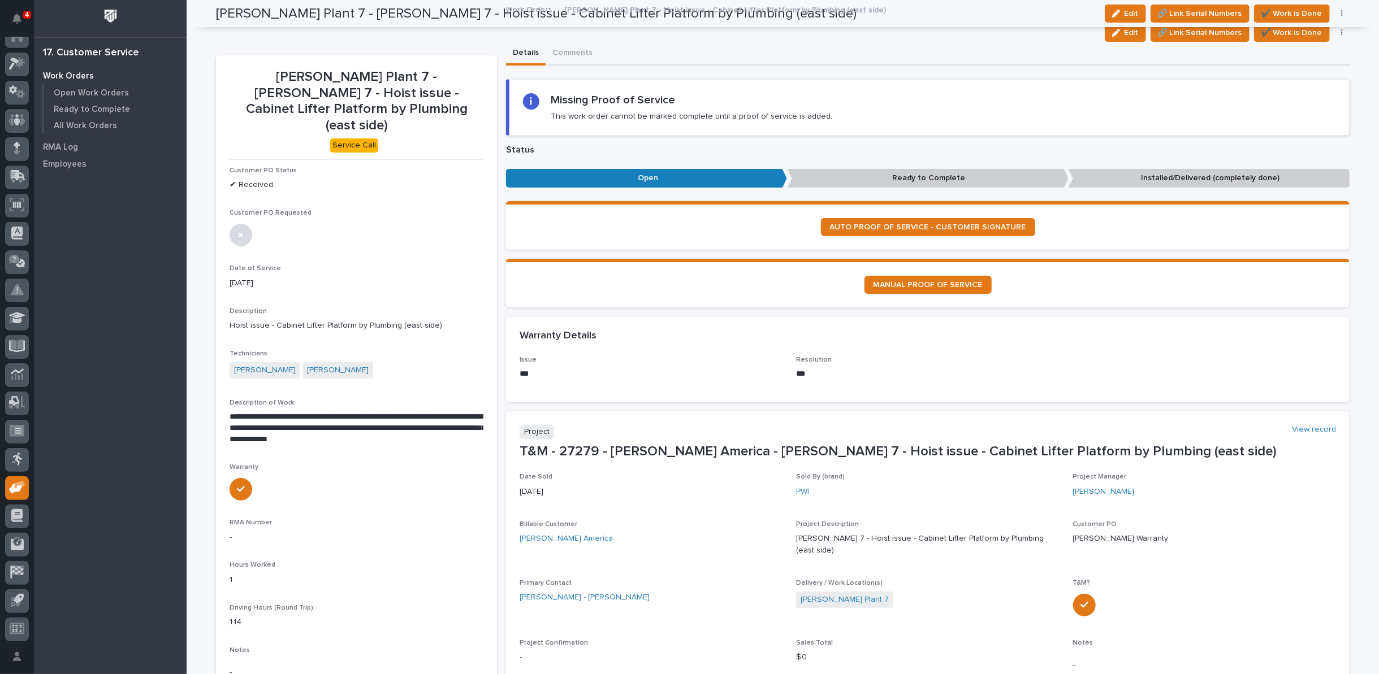
scroll to position [0, 0]
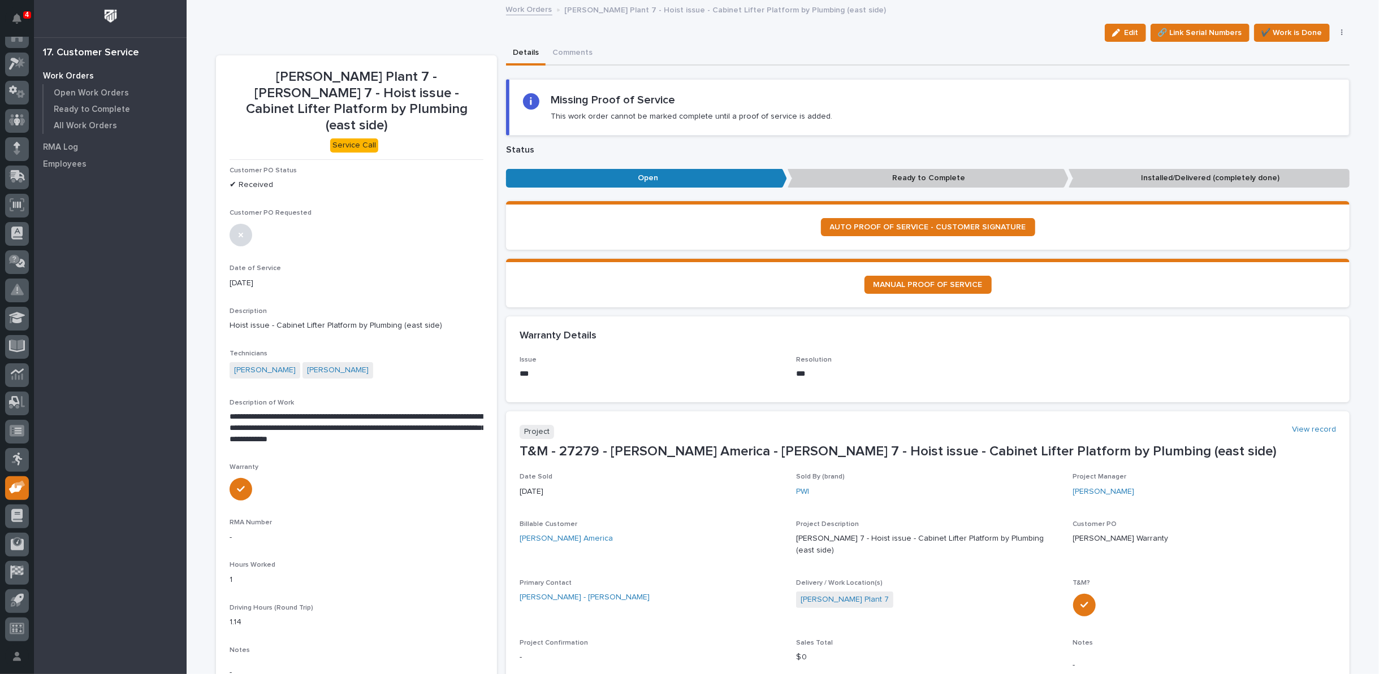
click at [517, 8] on link "Work Orders" at bounding box center [529, 8] width 46 height 13
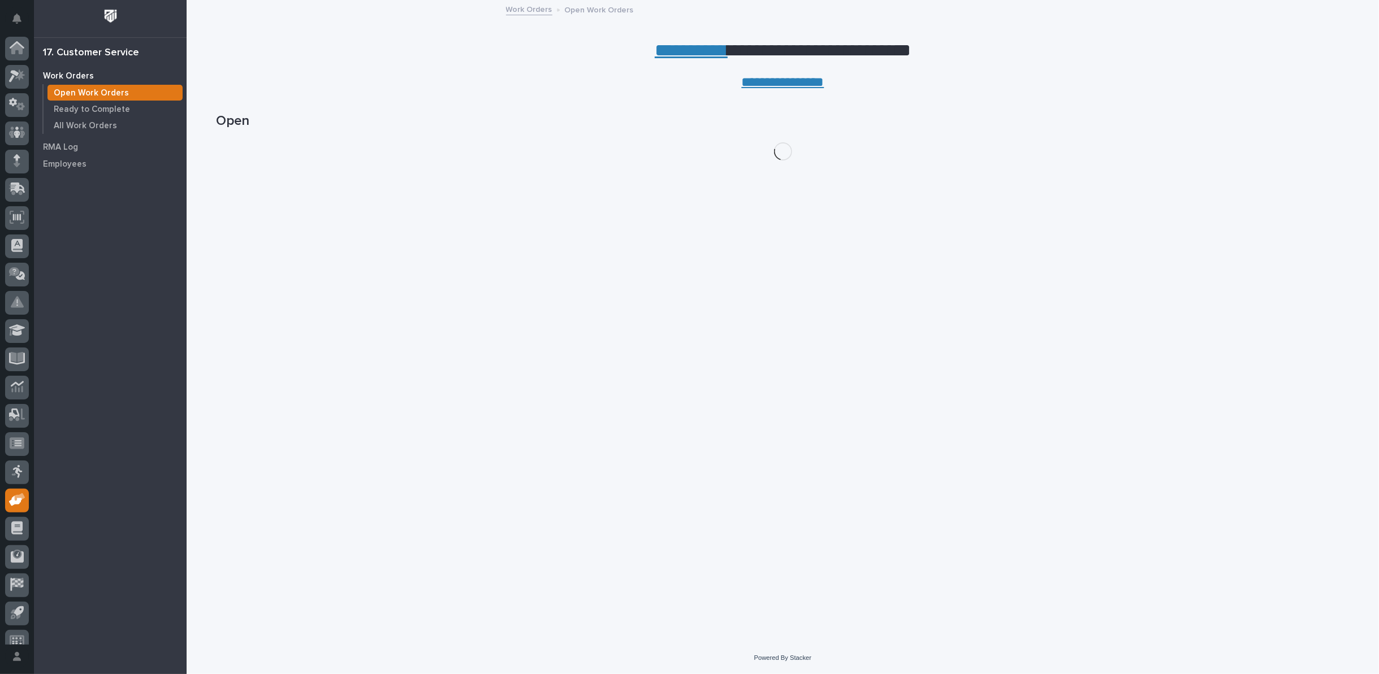
scroll to position [12, 0]
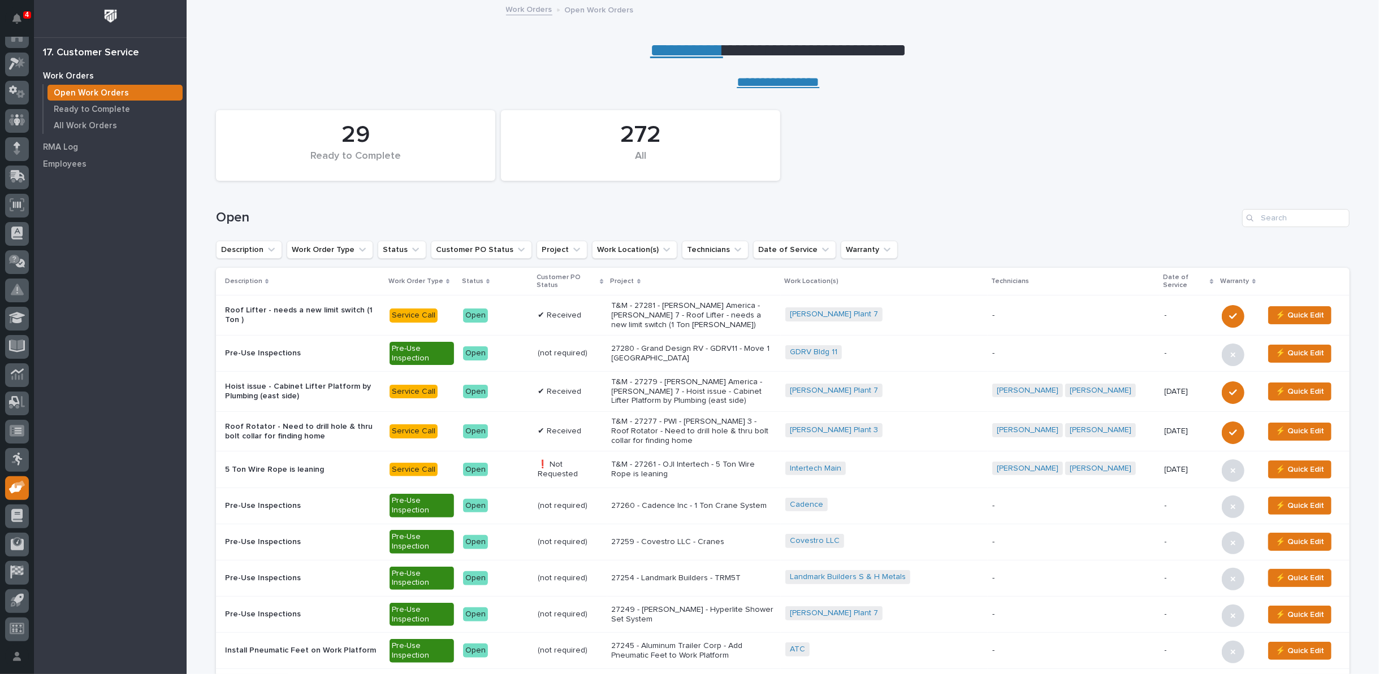
click at [1253, 219] on div "Search" at bounding box center [1251, 218] width 18 height 18
click at [1261, 218] on input "Search" at bounding box center [1295, 218] width 107 height 18
type input "27281"
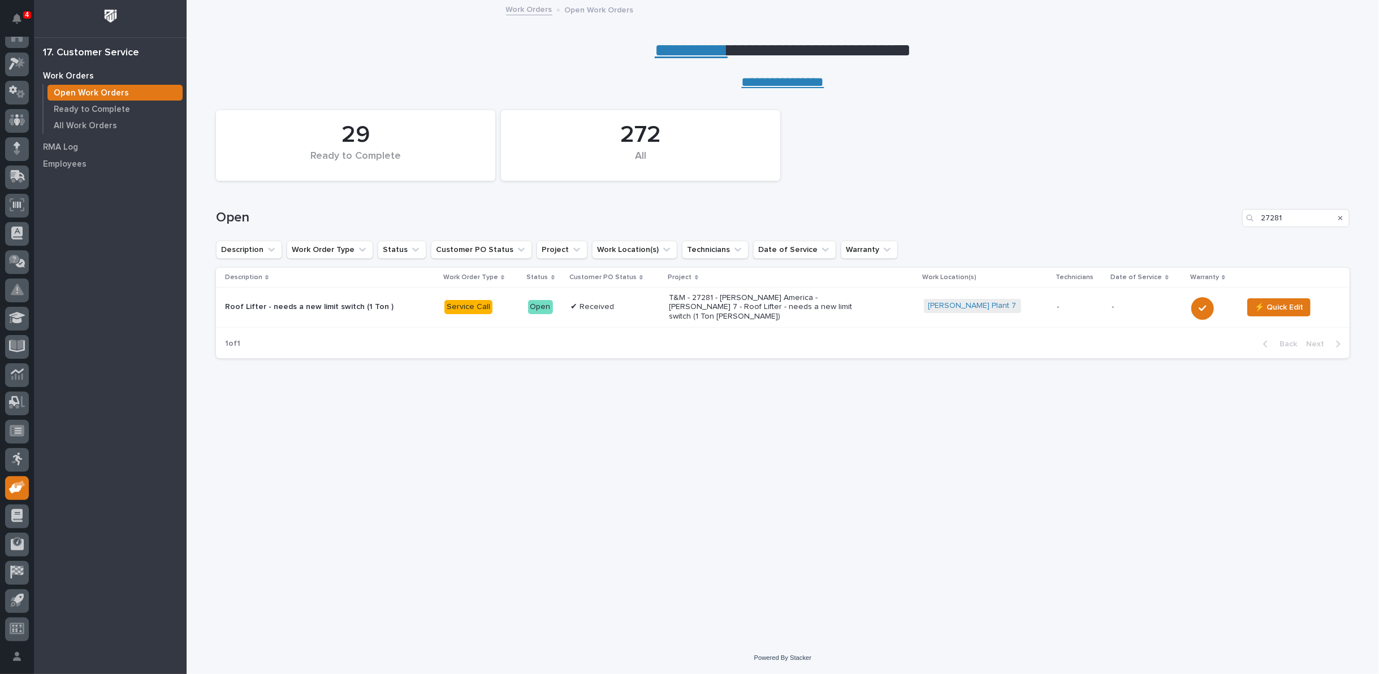
click at [748, 308] on p "T&M - 27281 - [PERSON_NAME] America - [PERSON_NAME] 7 - Roof Lifter - needs a n…" at bounding box center [768, 307] width 198 height 28
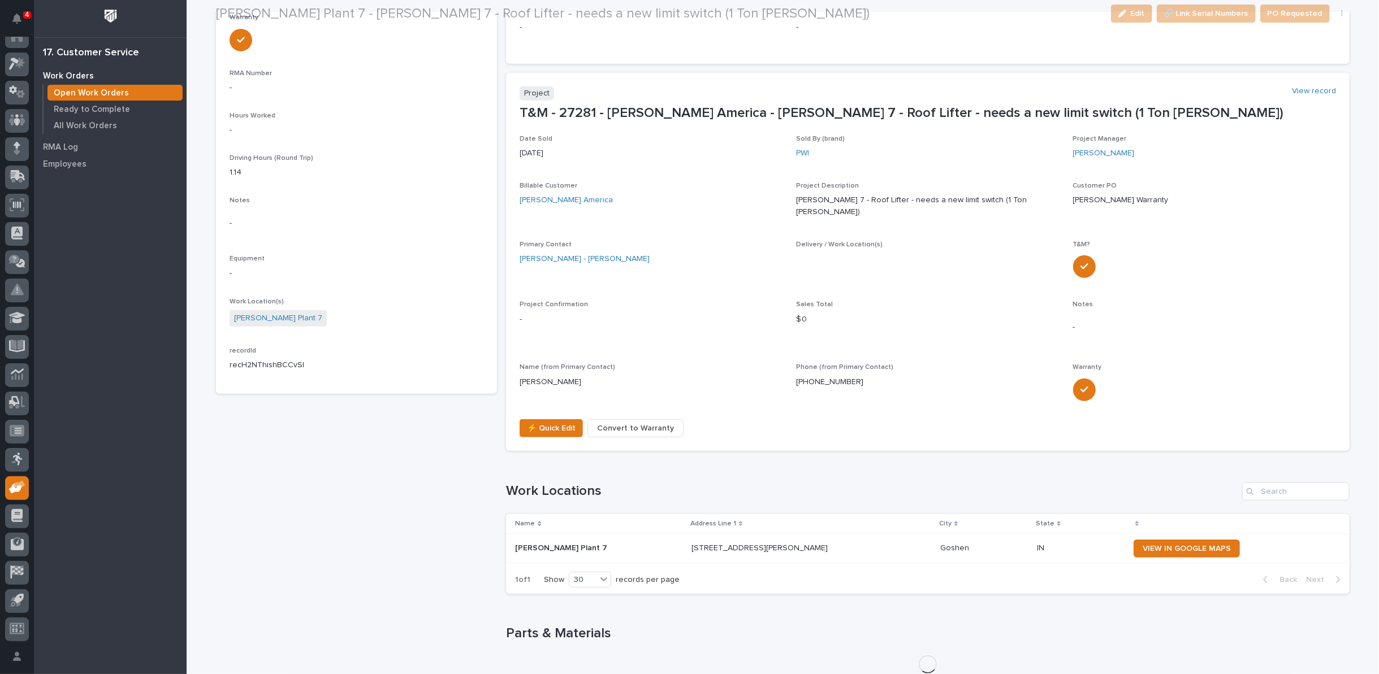
scroll to position [721, 0]
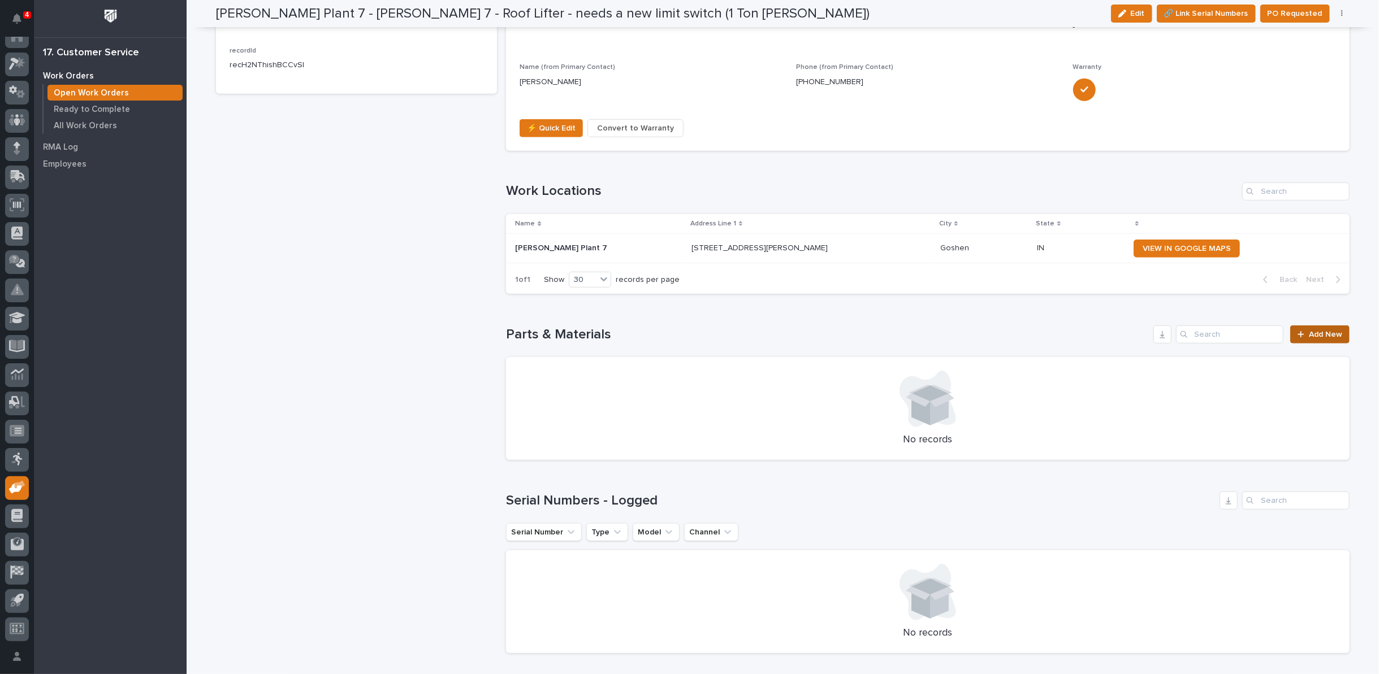
click at [1317, 331] on span "Add New" at bounding box center [1325, 335] width 33 height 8
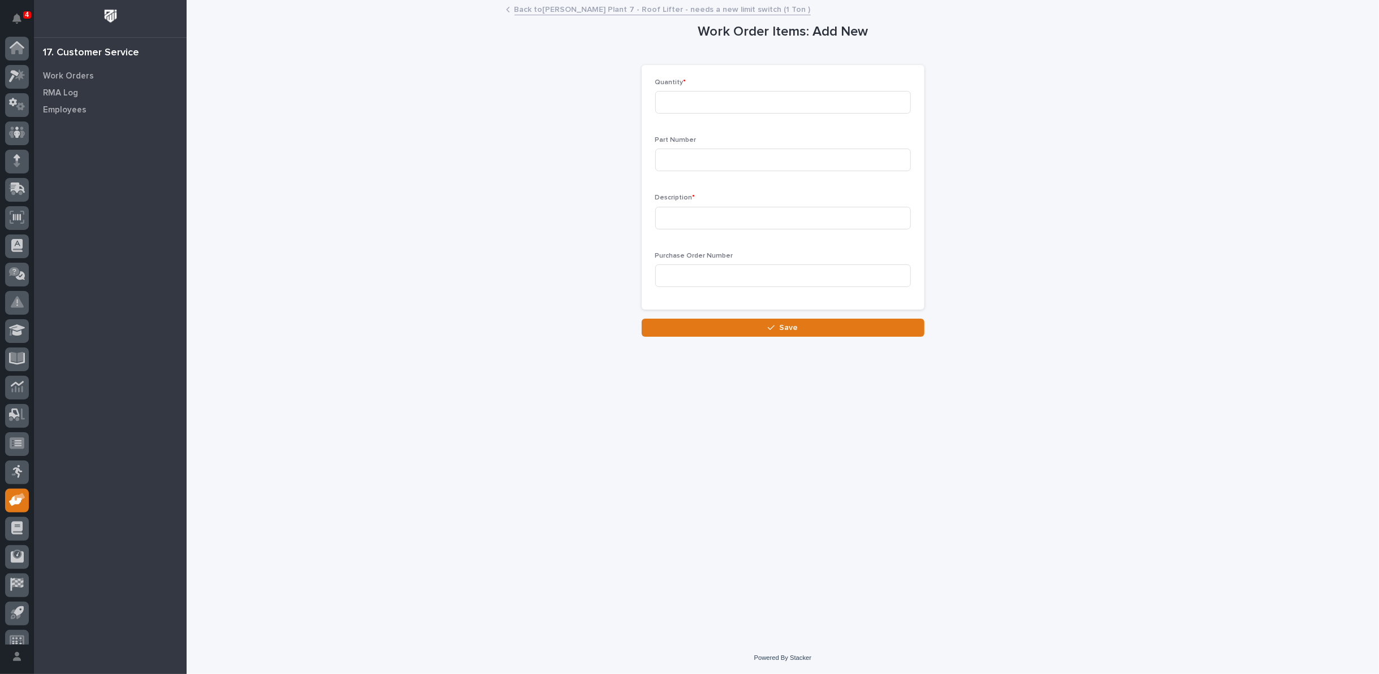
scroll to position [12, 0]
click at [712, 164] on input at bounding box center [783, 160] width 256 height 23
paste input "600-60031"
type input "600-60031"
drag, startPoint x: 721, startPoint y: 217, endPoint x: 720, endPoint y: 227, distance: 10.3
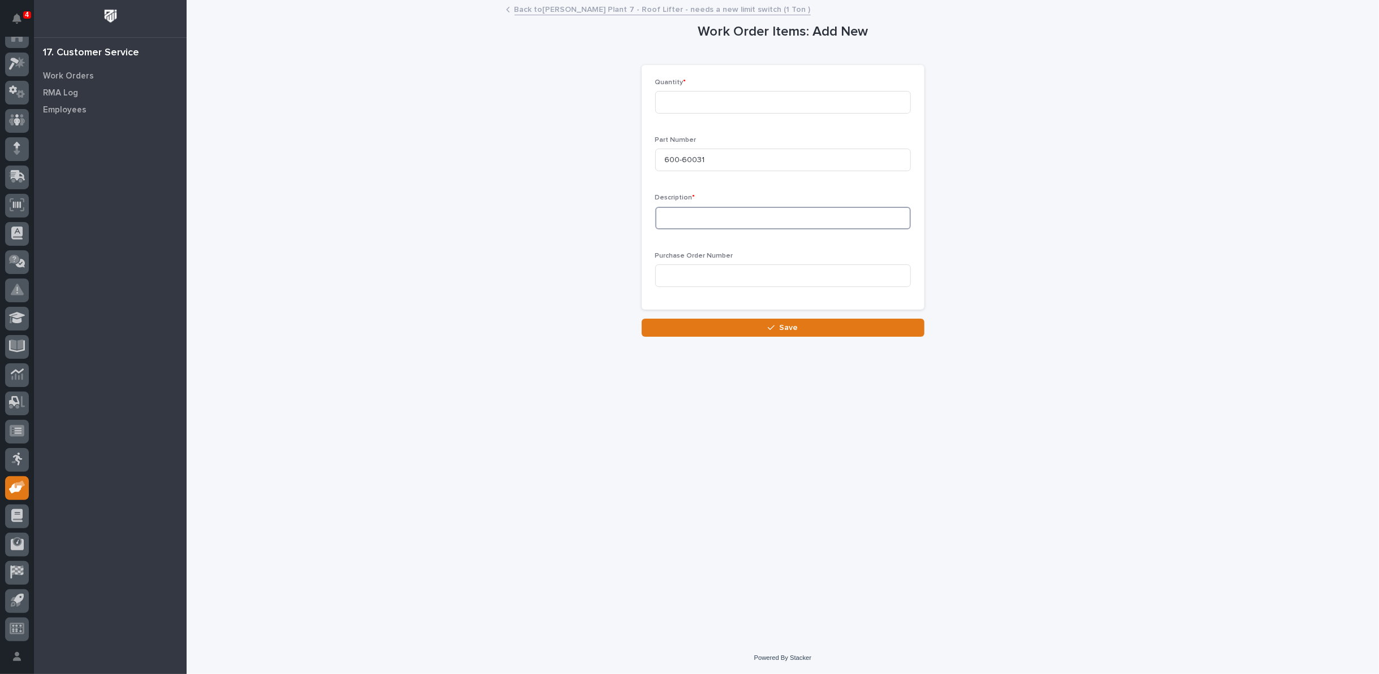
click at [720, 227] on input at bounding box center [783, 218] width 256 height 23
type input "Limit Switch"
click at [730, 92] on input at bounding box center [783, 102] width 256 height 23
type input "1"
click at [763, 334] on button "Save" at bounding box center [783, 328] width 283 height 18
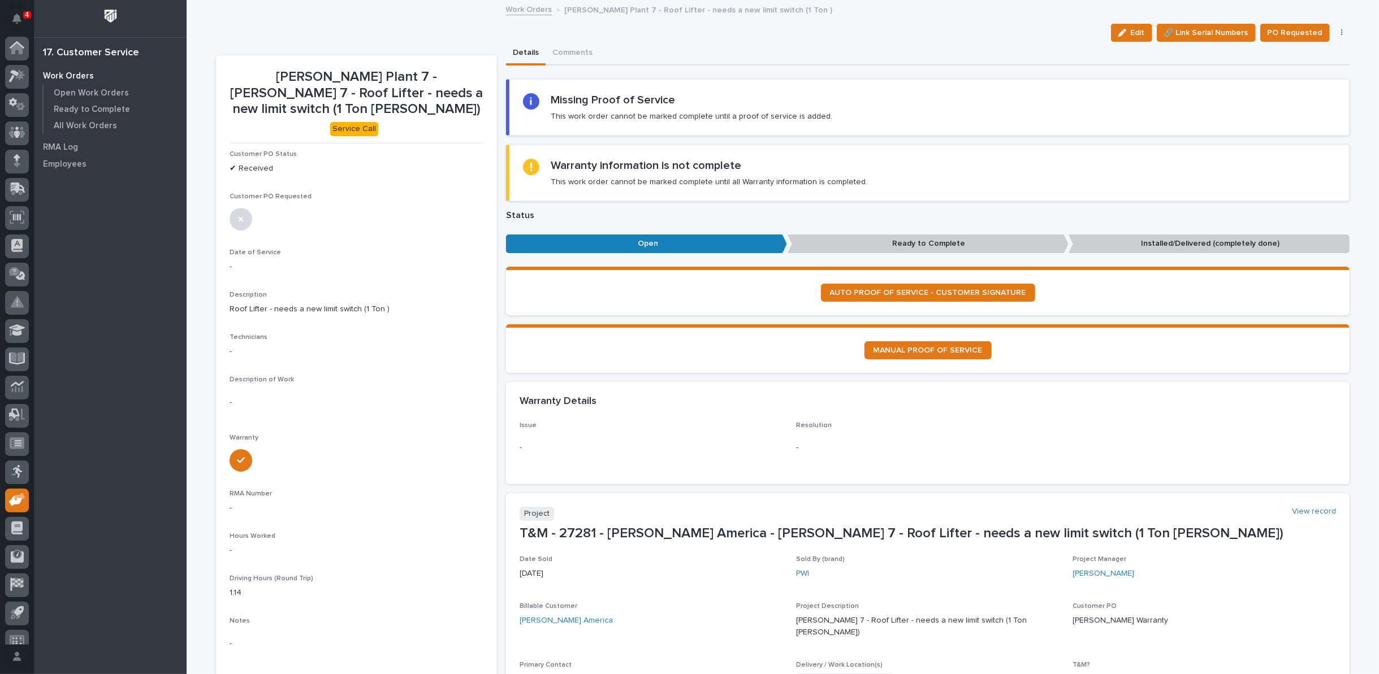
scroll to position [12, 0]
click at [1128, 28] on button "Edit" at bounding box center [1131, 33] width 41 height 18
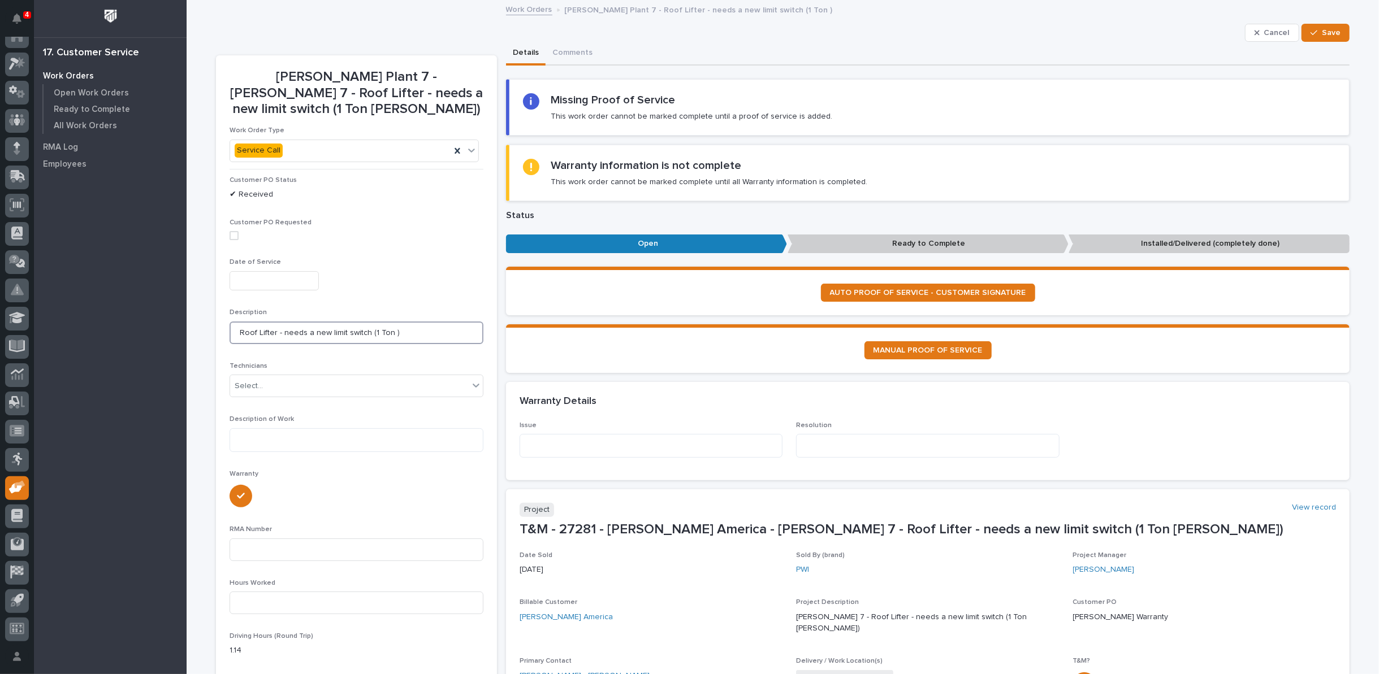
drag, startPoint x: 232, startPoint y: 332, endPoint x: 539, endPoint y: 324, distance: 307.6
drag, startPoint x: 550, startPoint y: 441, endPoint x: 550, endPoint y: 449, distance: 7.9
click at [550, 449] on textarea at bounding box center [650, 446] width 263 height 24
paste textarea "**********"
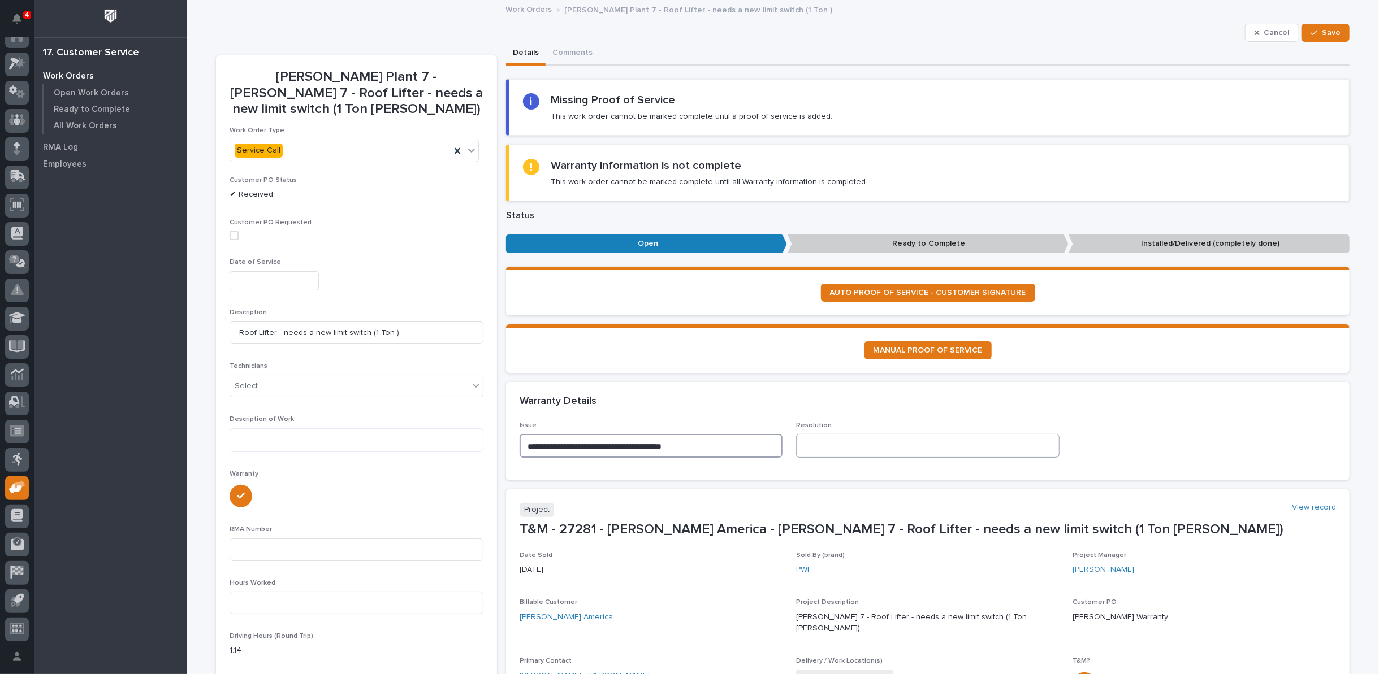
type textarea "**********"
click at [826, 439] on textarea at bounding box center [927, 446] width 263 height 24
click at [1315, 29] on div "button" at bounding box center [1315, 33] width 11 height 8
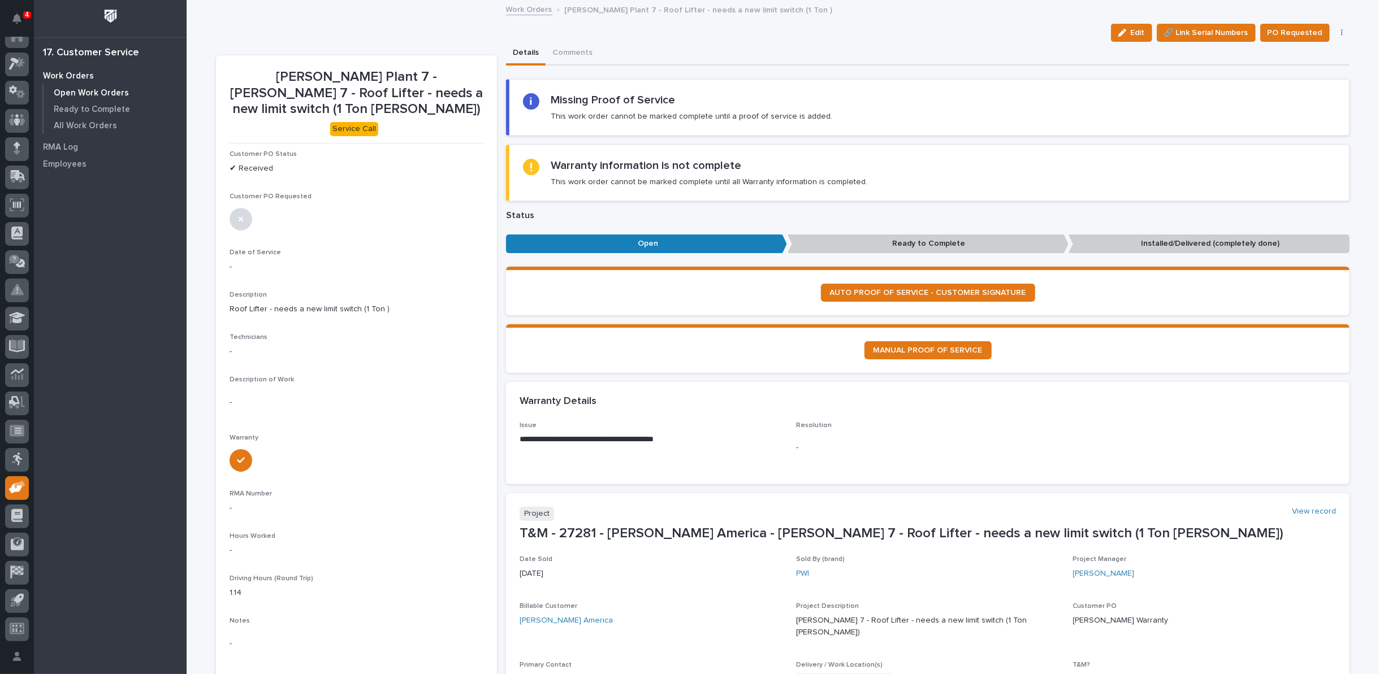
click at [83, 93] on p "Open Work Orders" at bounding box center [91, 93] width 75 height 10
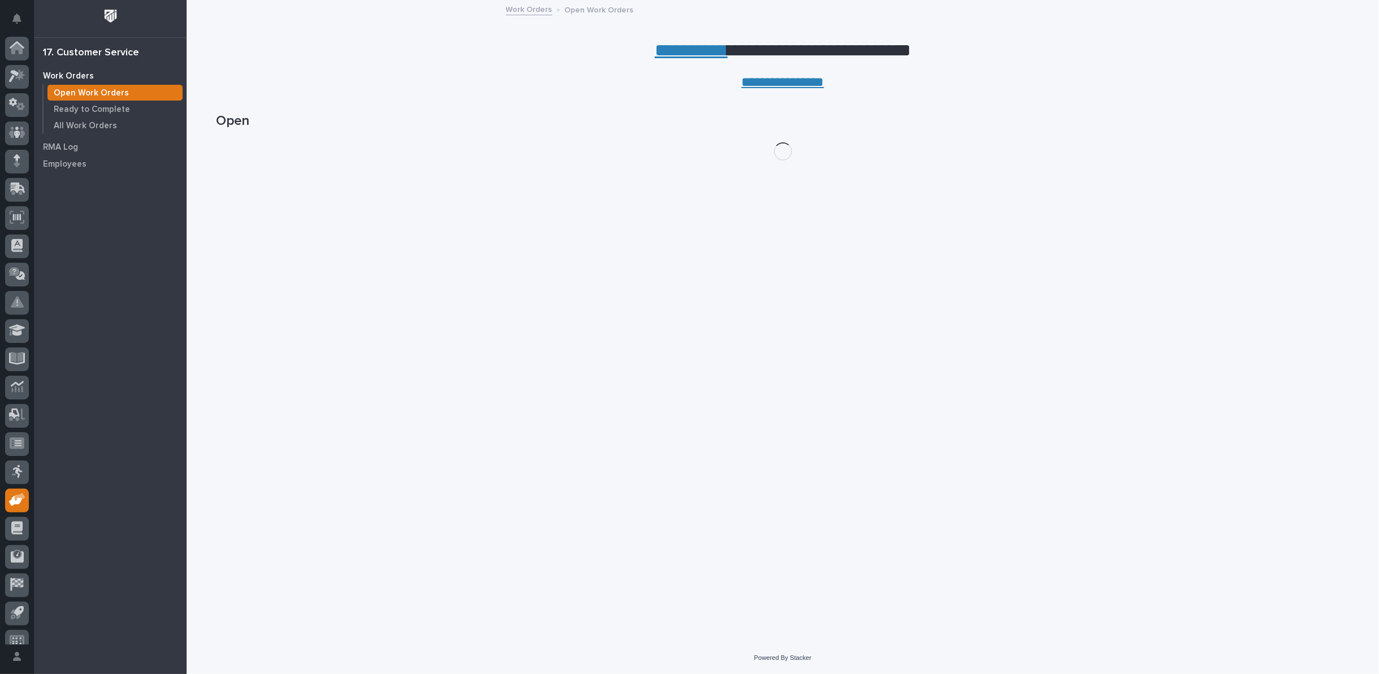
scroll to position [12, 0]
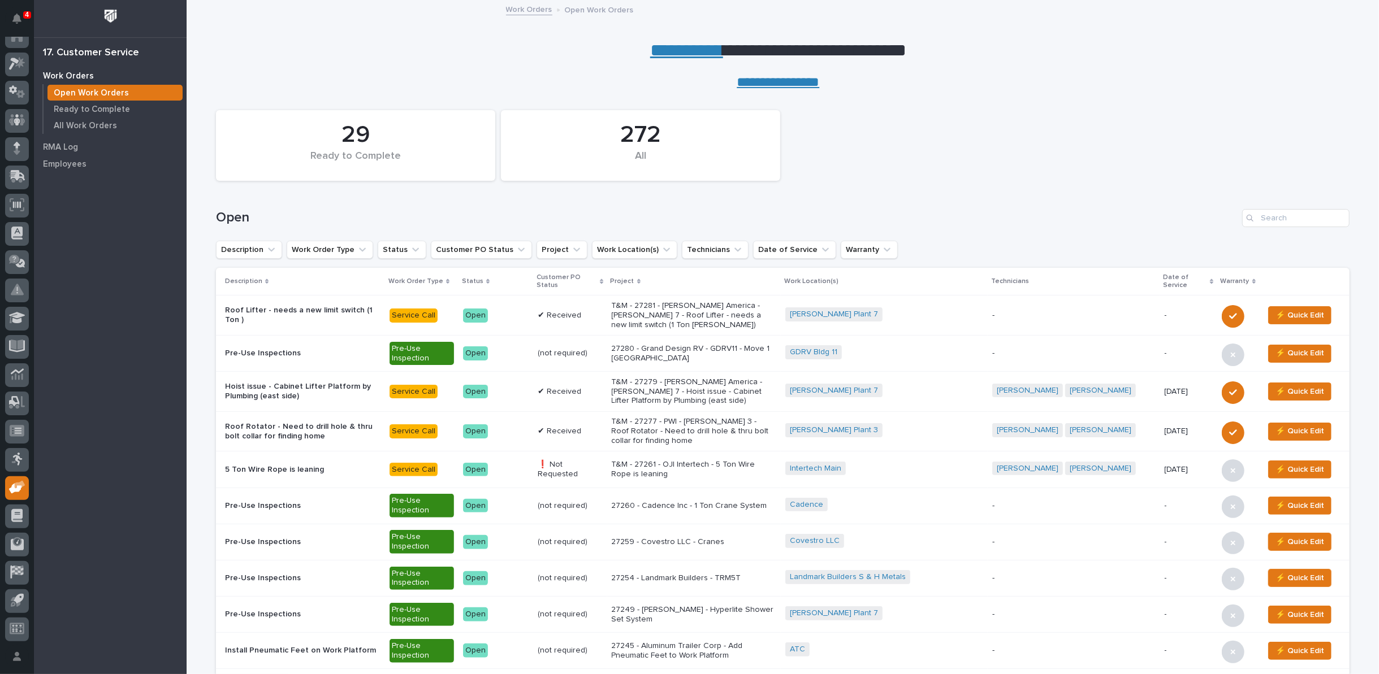
click at [676, 51] on link "**********" at bounding box center [686, 50] width 73 height 18
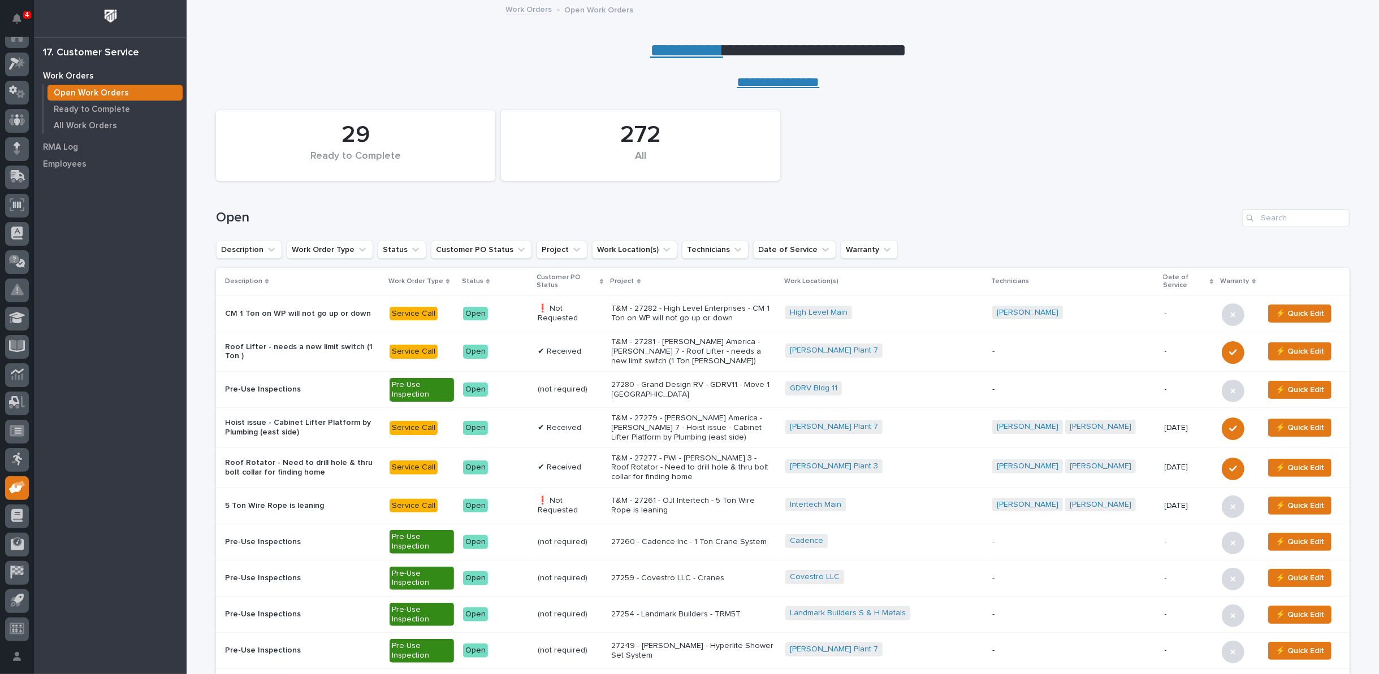
click at [720, 420] on p "T&M - 27279 - [PERSON_NAME] America - [PERSON_NAME] 7 - Hoist issue - Cabinet L…" at bounding box center [694, 428] width 164 height 28
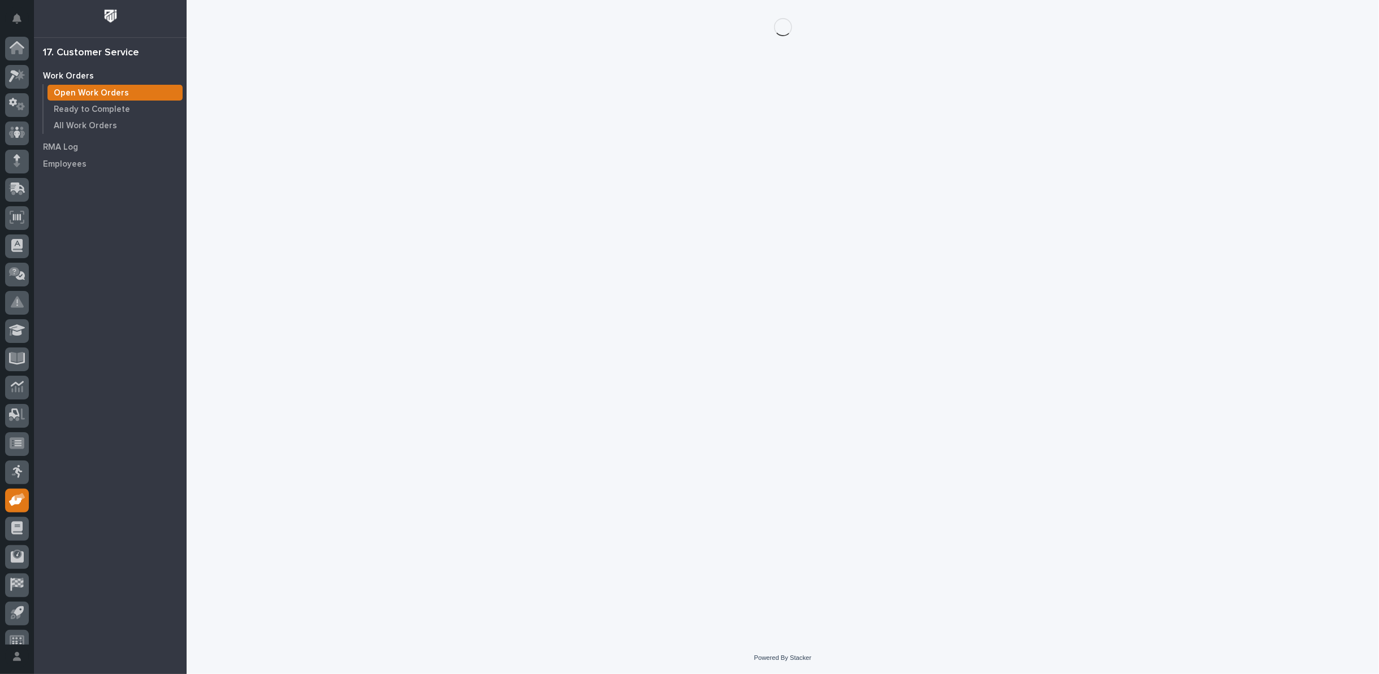
scroll to position [12, 0]
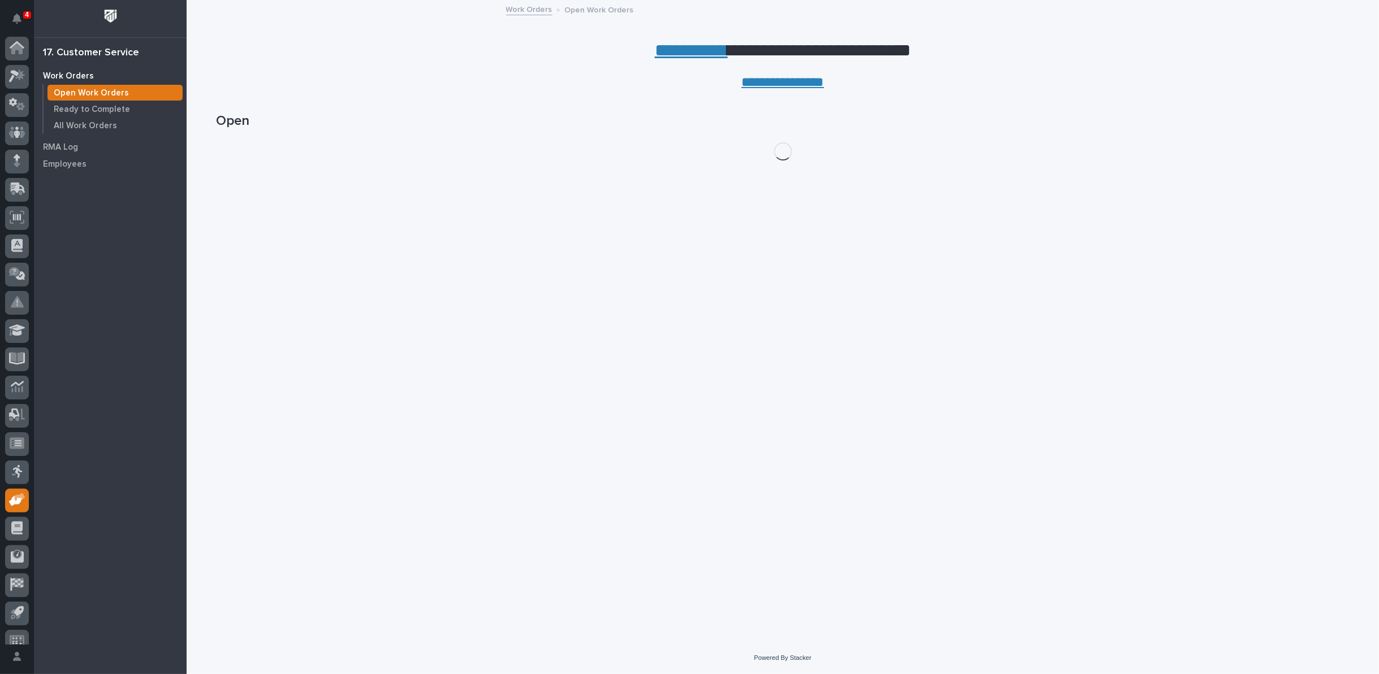
scroll to position [12, 0]
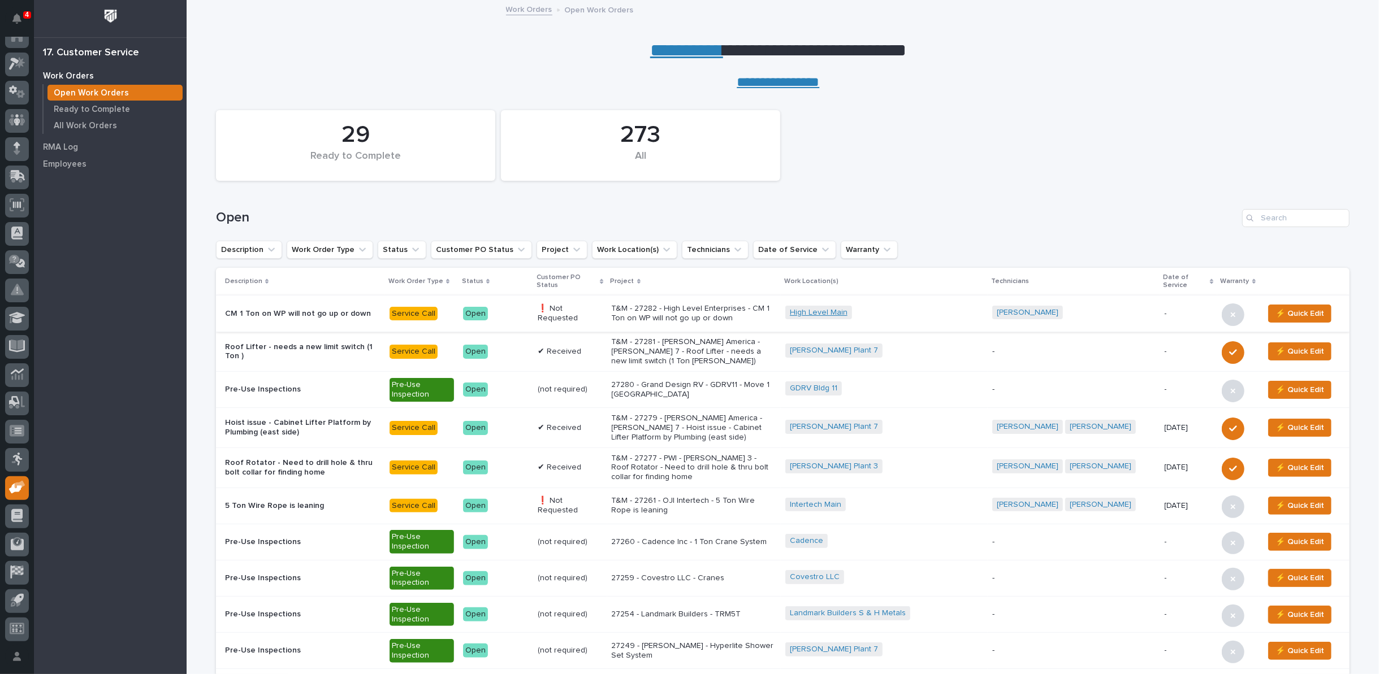
click at [847, 314] on link "High Level Main" at bounding box center [819, 313] width 58 height 10
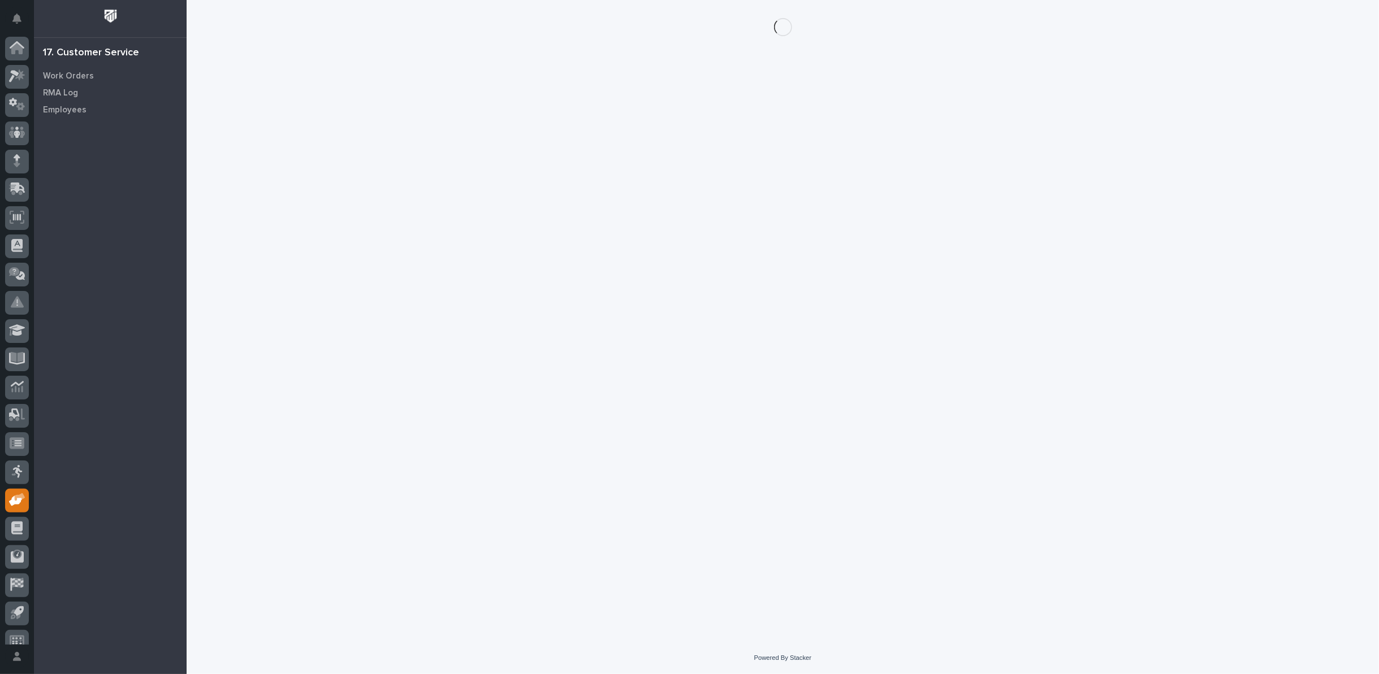
scroll to position [12, 0]
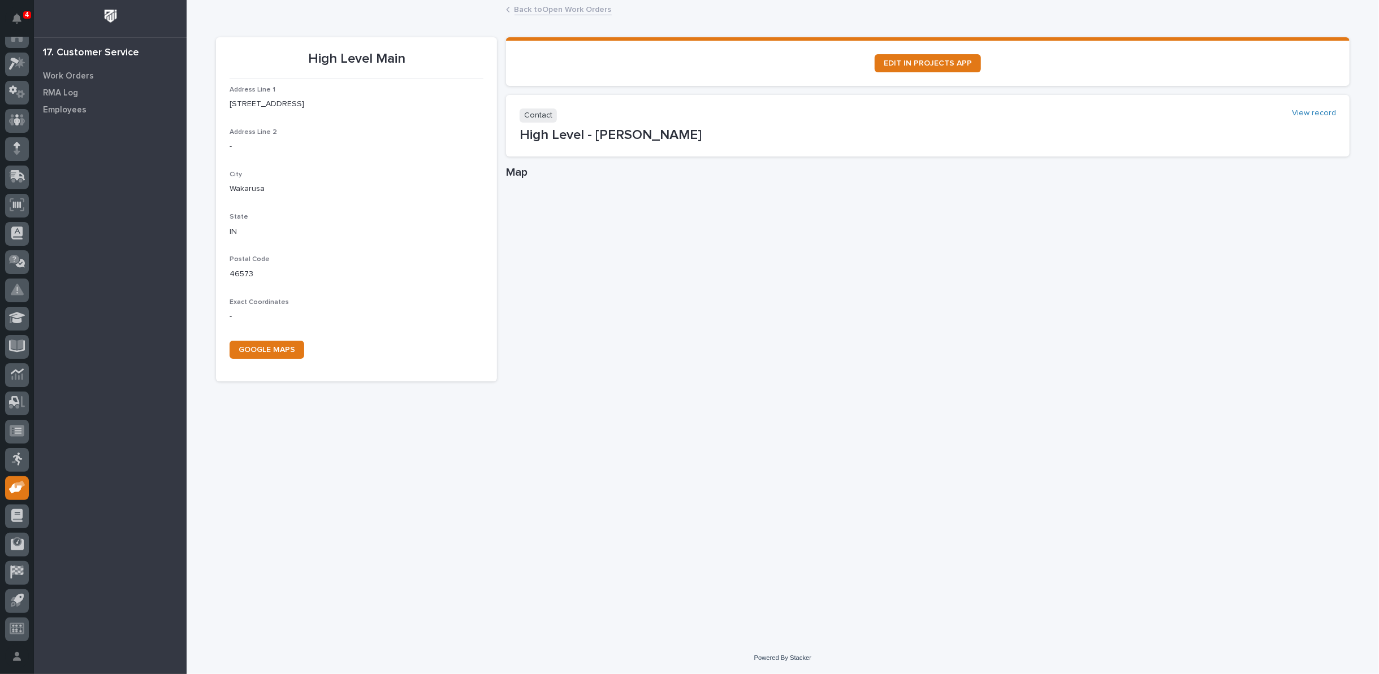
click at [530, 11] on link "Back to Open Work Orders" at bounding box center [562, 8] width 97 height 13
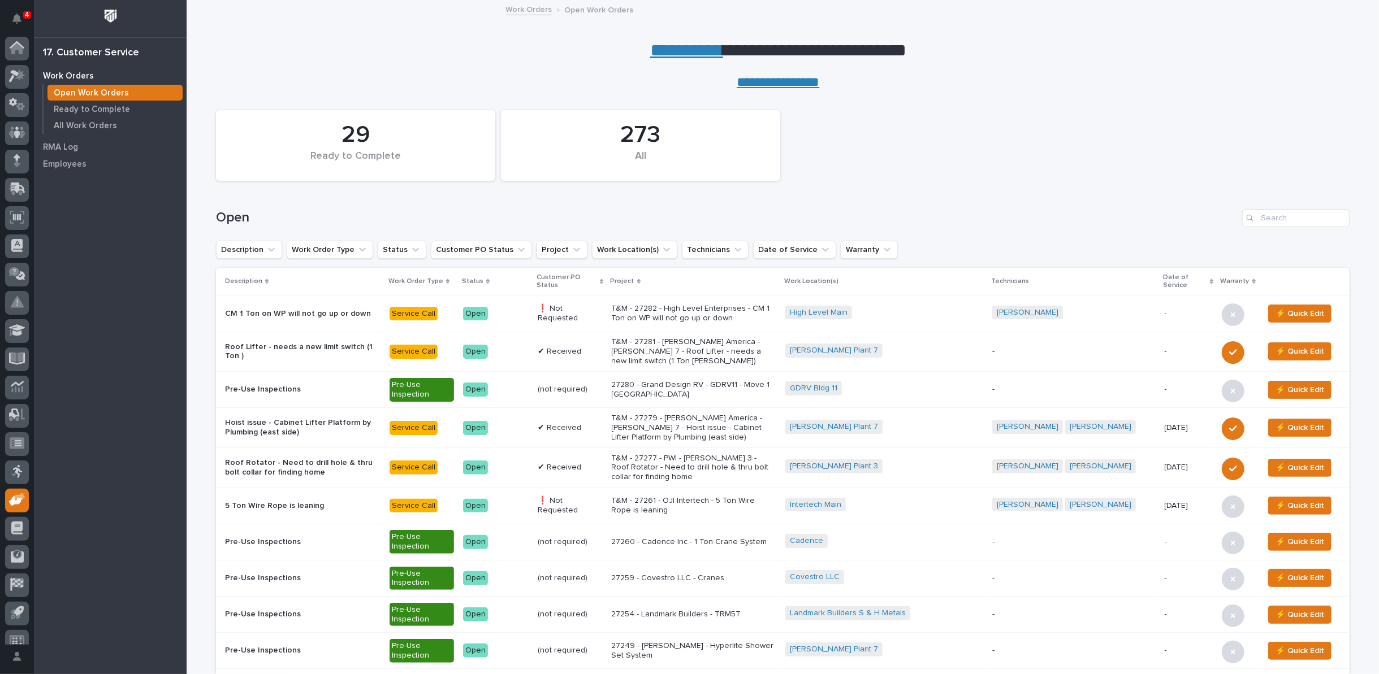
scroll to position [12, 0]
